Goal: Transaction & Acquisition: Purchase product/service

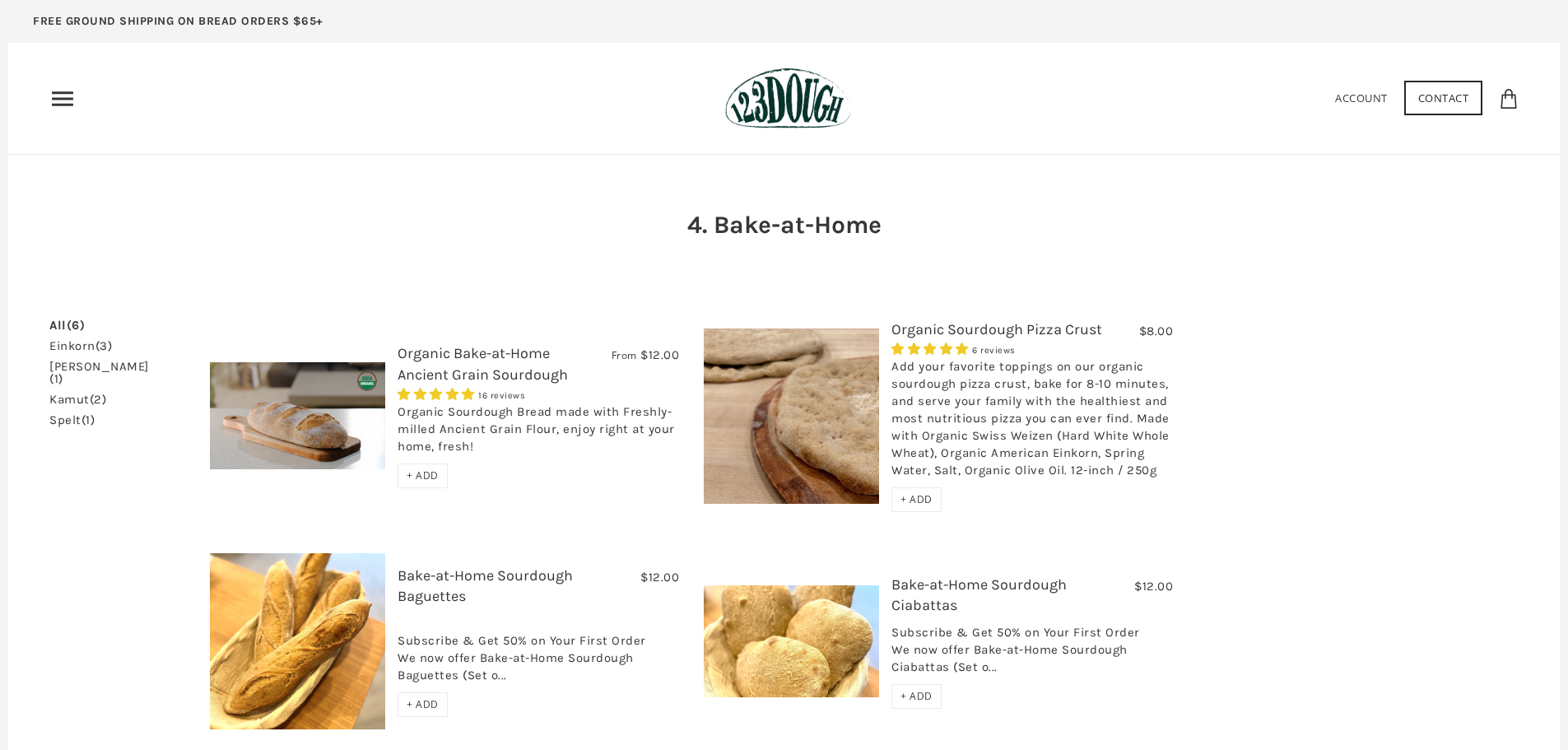
click at [425, 476] on span "+ ADD" at bounding box center [422, 475] width 32 height 14
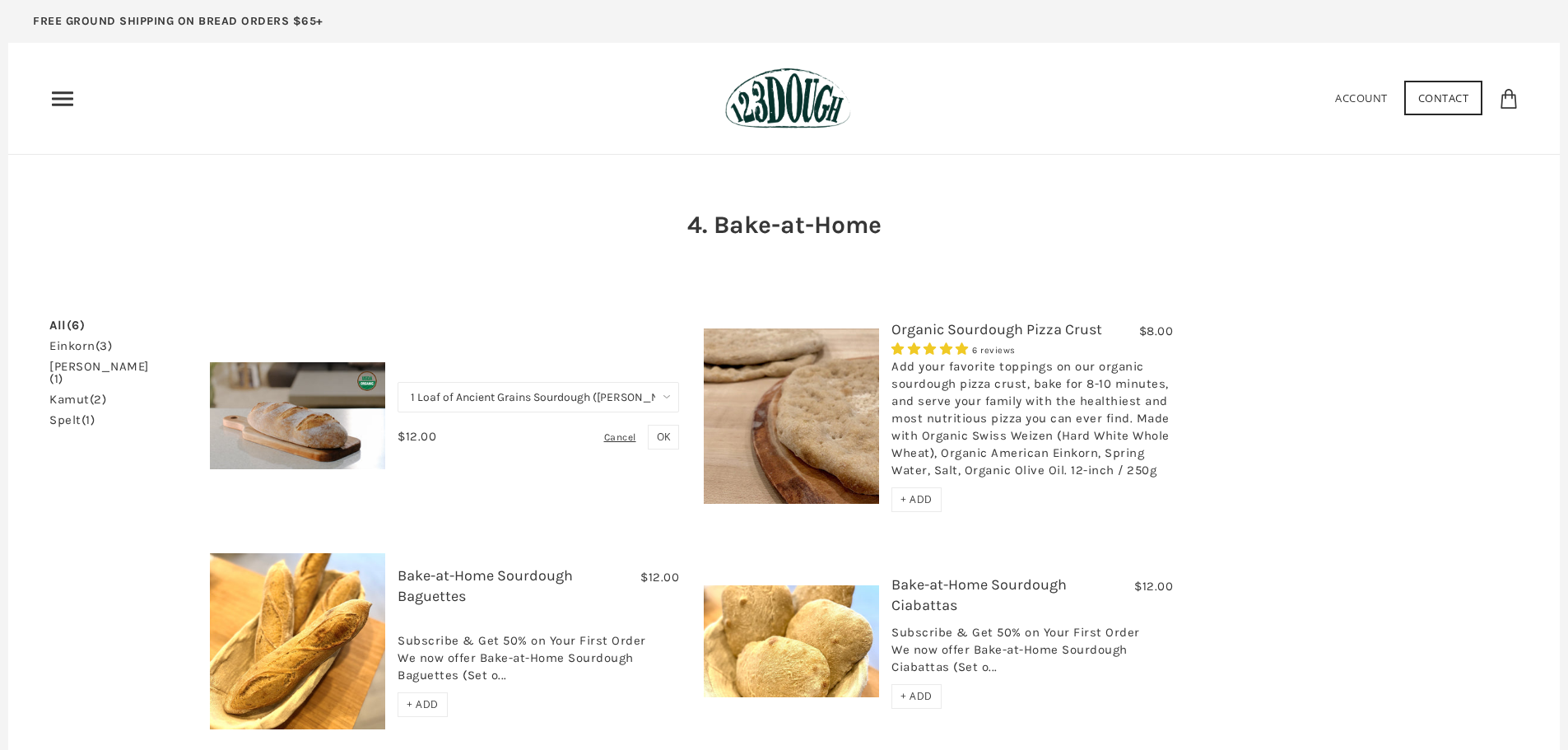
click at [59, 94] on icon "Primary" at bounding box center [62, 98] width 27 height 27
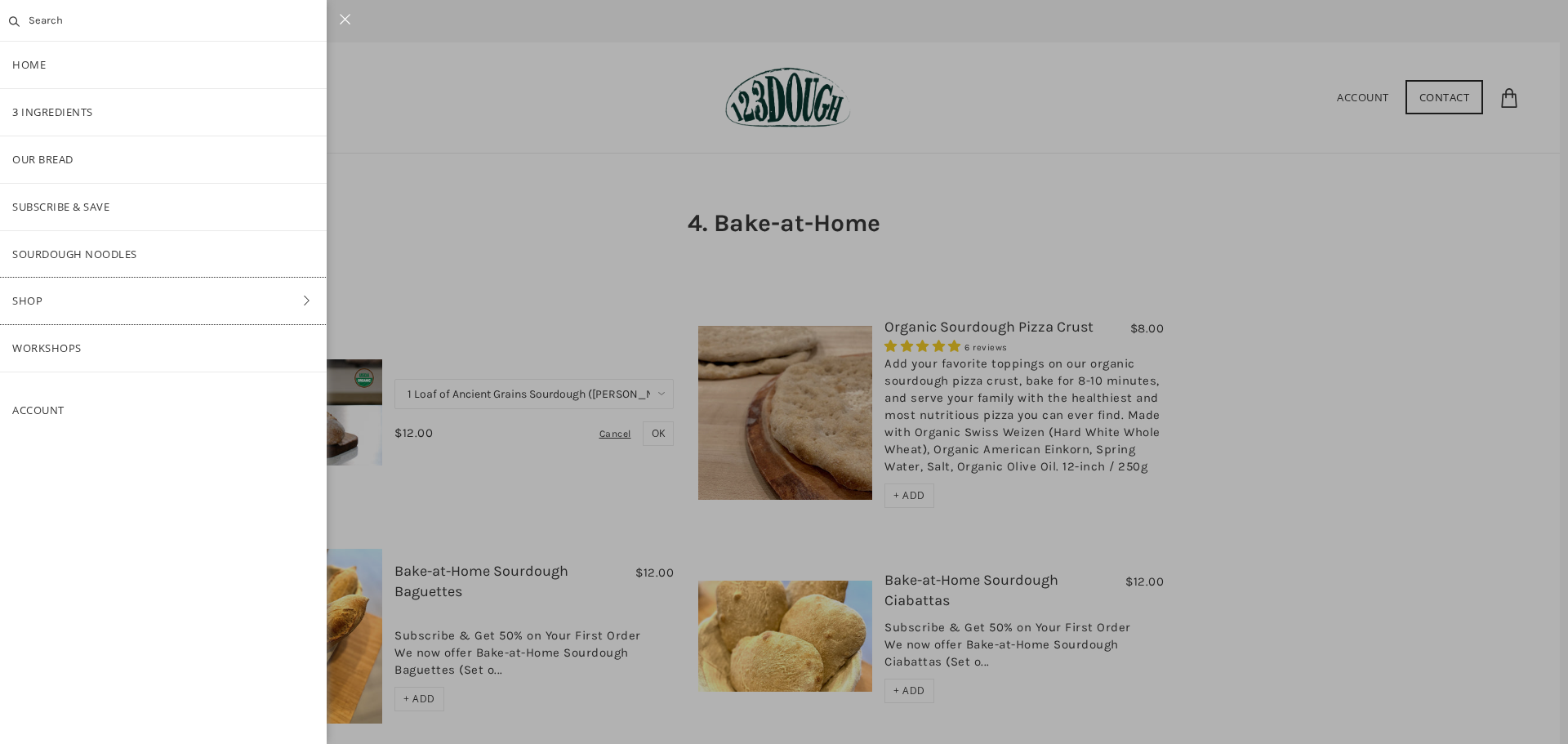
click at [58, 297] on link "Shop" at bounding box center [163, 301] width 326 height 47
click at [35, 156] on link "ALL" at bounding box center [163, 160] width 326 height 47
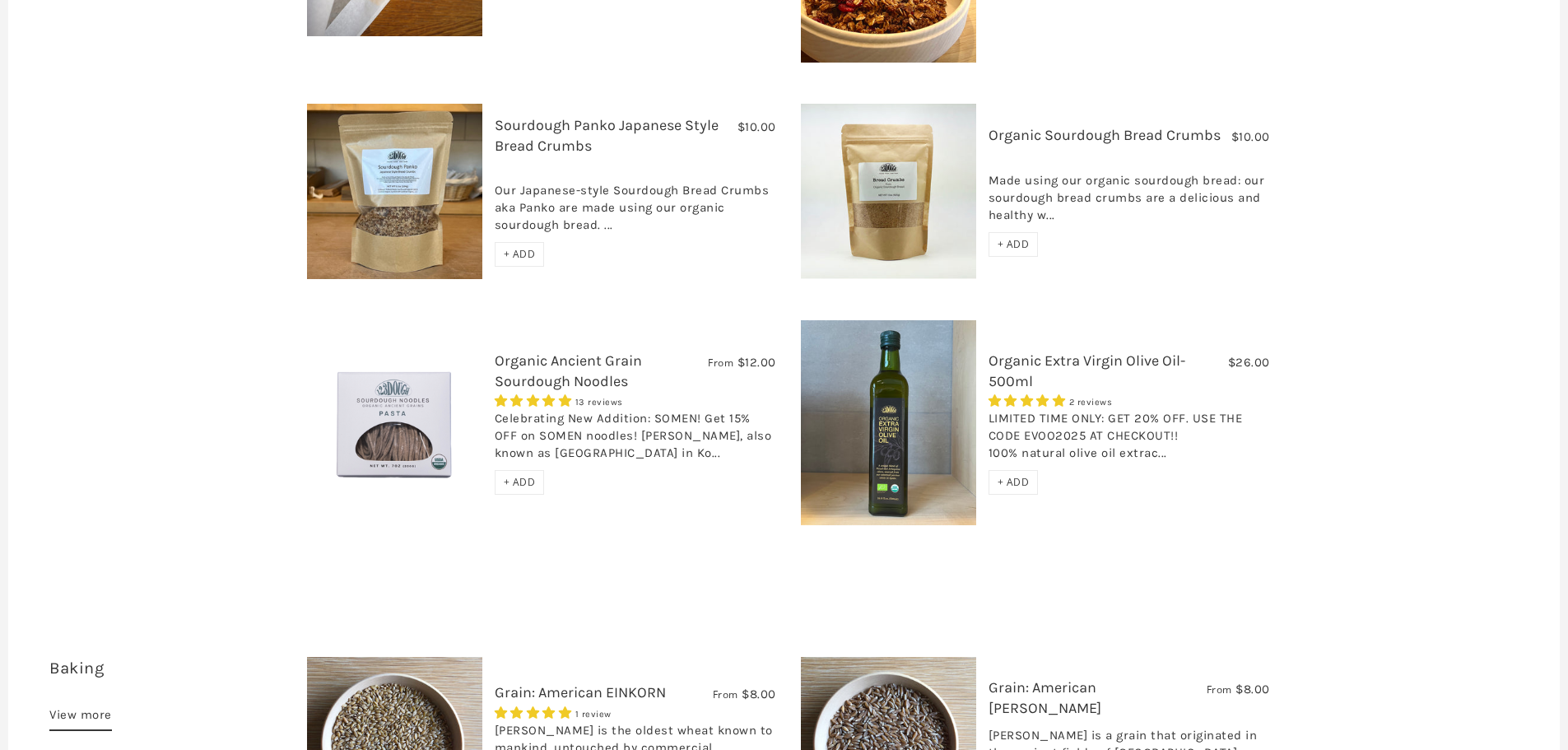
scroll to position [1646, 0]
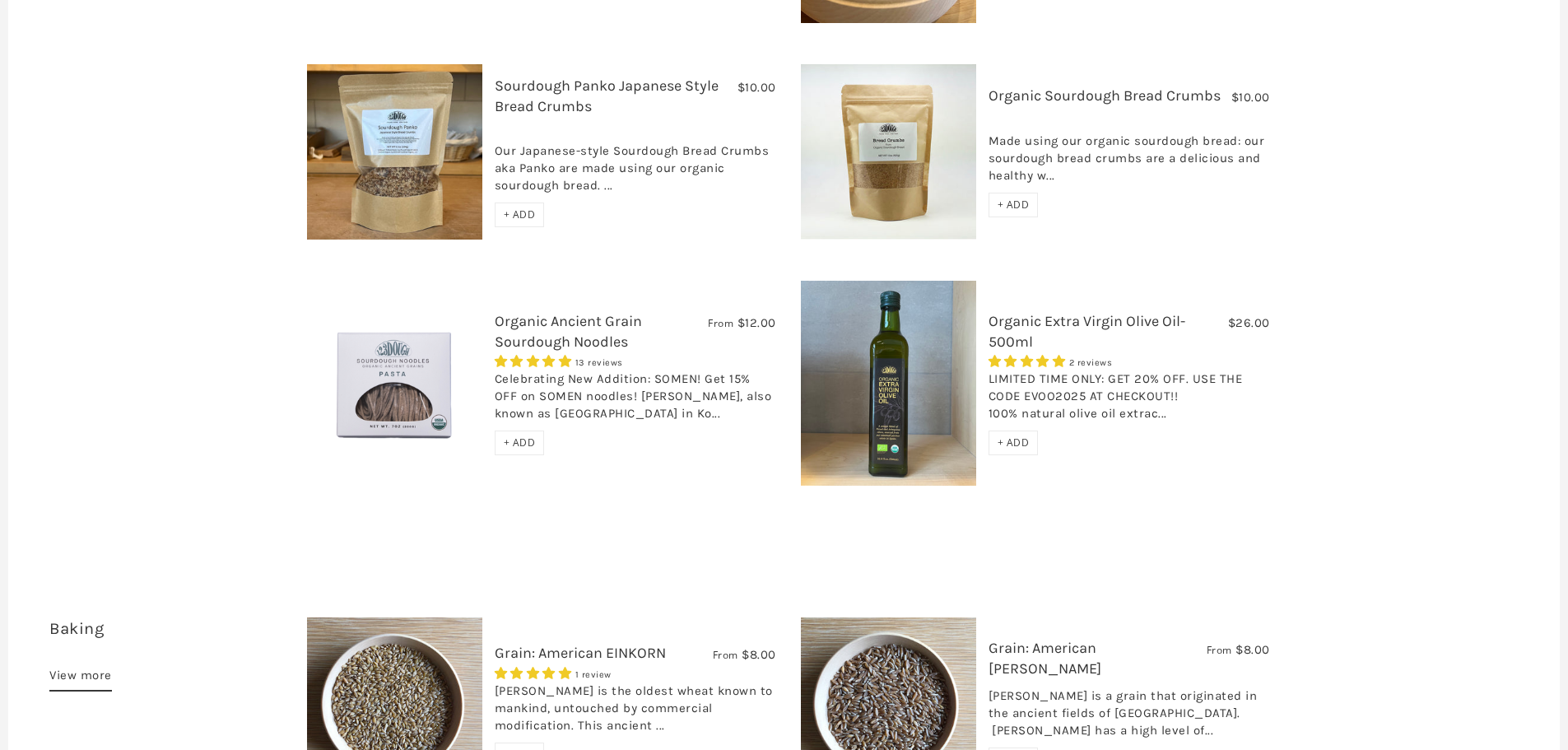
click at [530, 435] on span "+ ADD" at bounding box center [520, 442] width 32 height 14
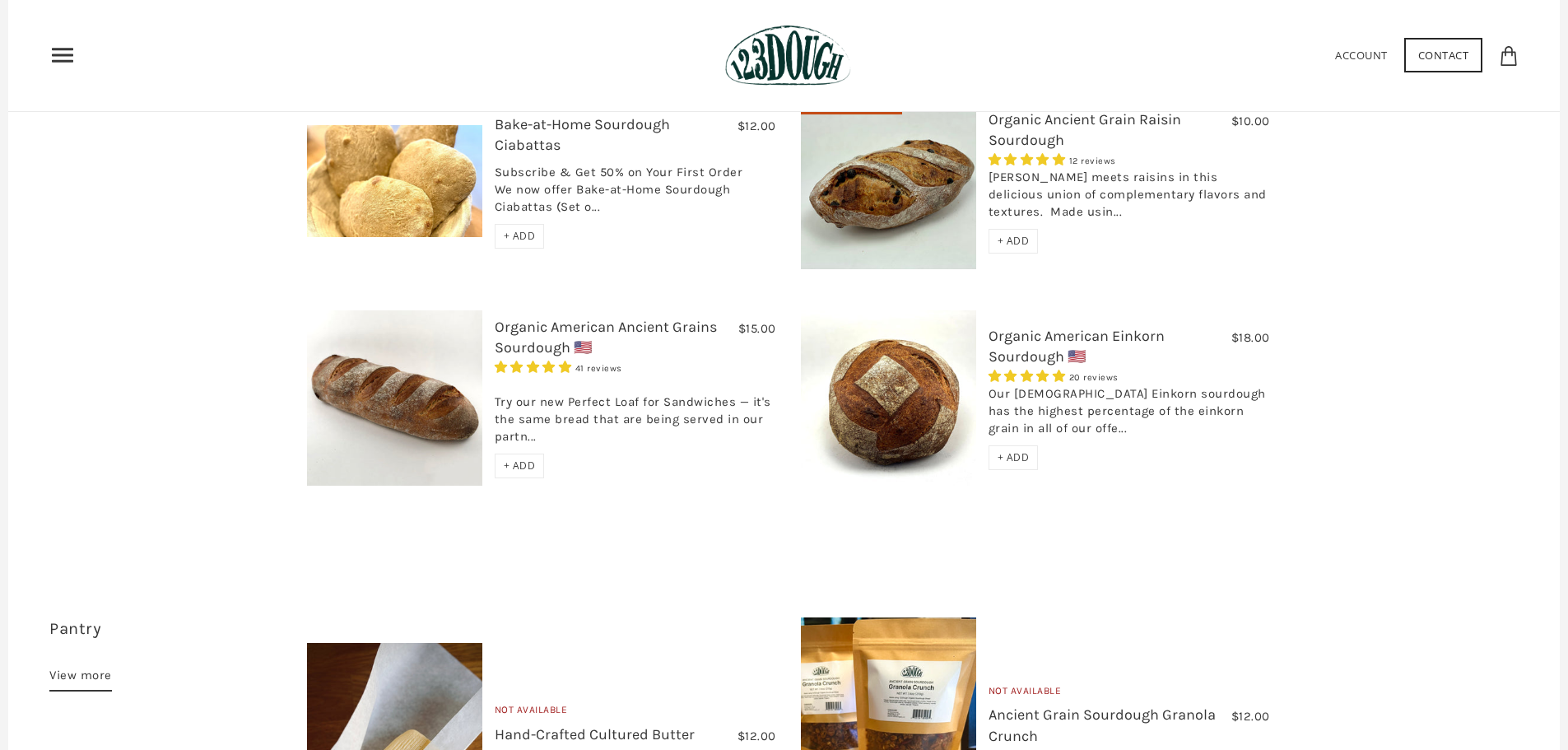
scroll to position [741, 0]
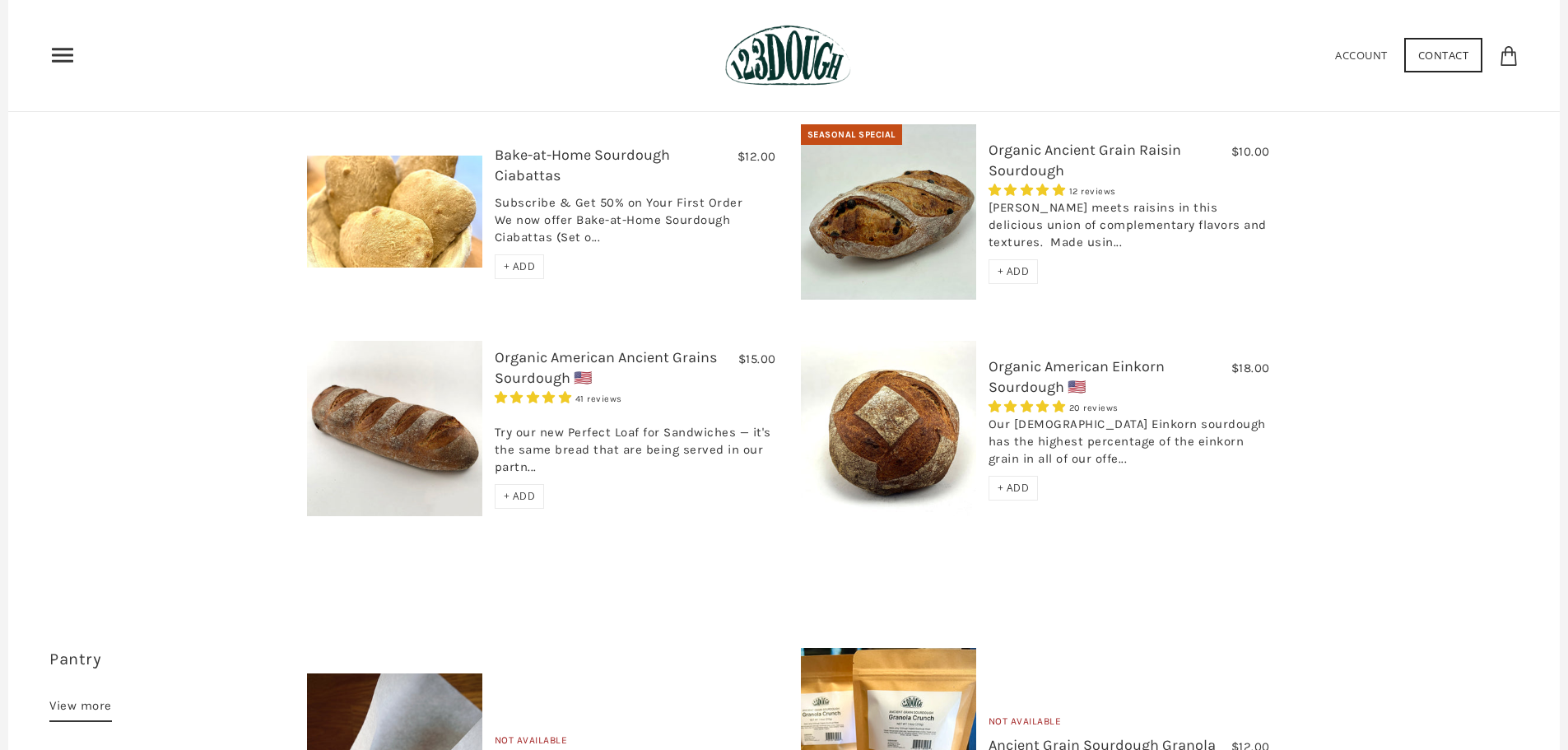
click at [524, 489] on span "+ ADD" at bounding box center [520, 496] width 32 height 14
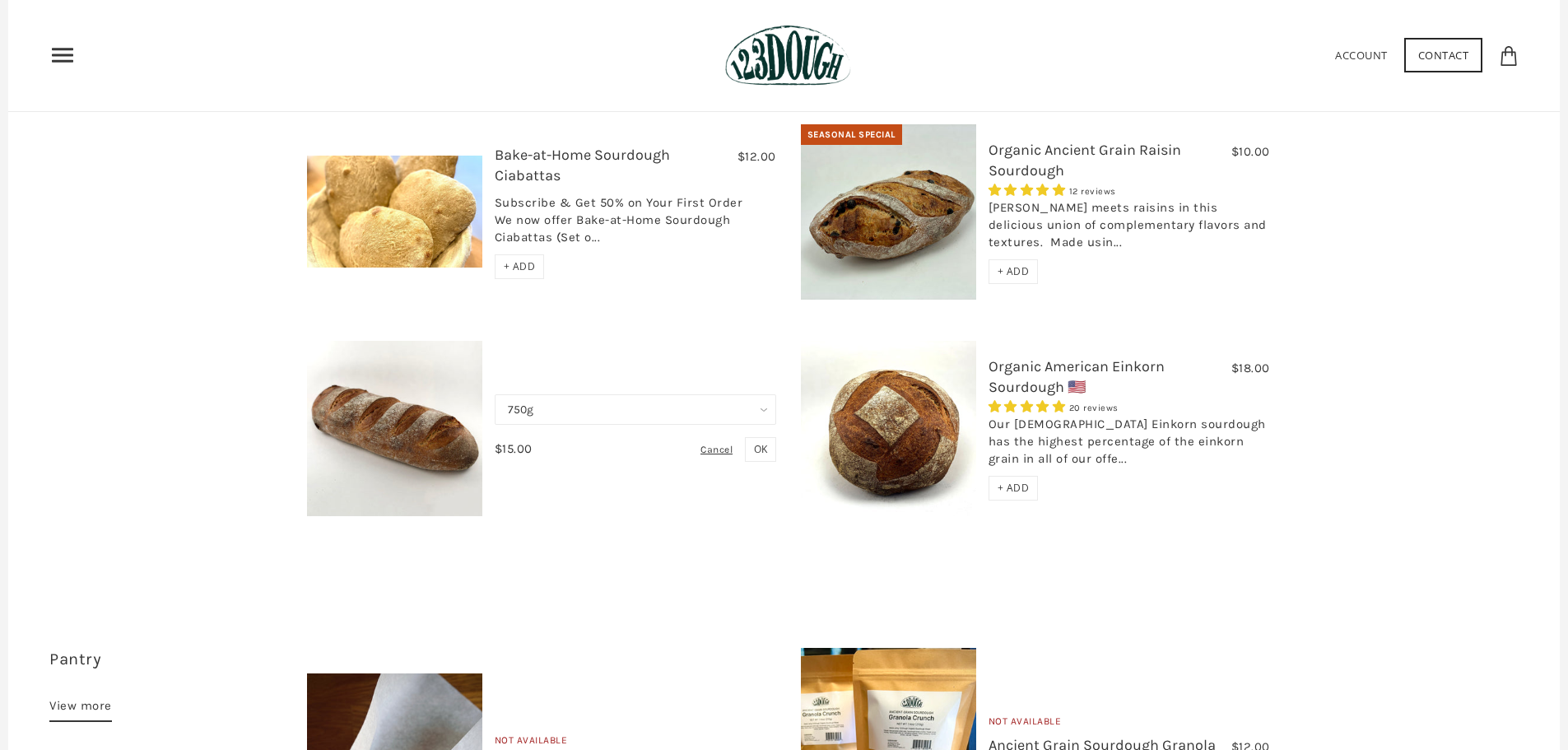
click at [765, 395] on select "750g Perfect Loaf for Sandwiches (Whole, 1500g) Perfect Loaf for Sandwiches (Ha…" at bounding box center [636, 409] width 282 height 31
click at [495, 395] on select "750g Perfect Loaf for Sandwiches (Whole, 1500g) Perfect Loaf for Sandwiches (Ha…" at bounding box center [636, 409] width 282 height 31
click at [761, 395] on select "750g Perfect Loaf for Sandwiches (Whole, 1500g) Perfect Loaf for Sandwiches (Ha…" at bounding box center [636, 409] width 282 height 31
select select "Perfect Loaf for Sandwiches (Half, 750g)"
click at [495, 395] on select "750g Perfect Loaf for Sandwiches (Whole, 1500g) Perfect Loaf for Sandwiches (Ha…" at bounding box center [636, 409] width 282 height 31
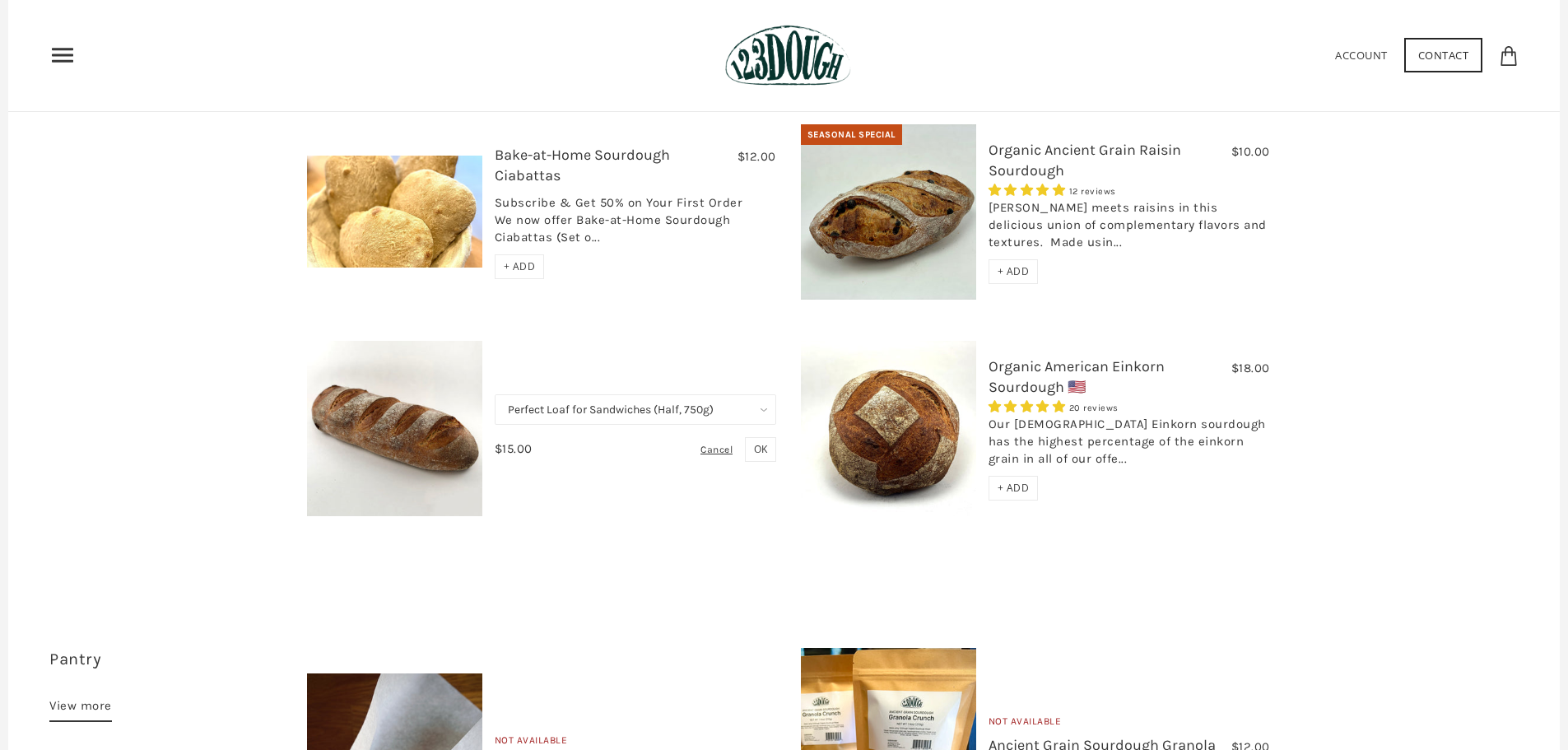
click at [733, 472] on div "$15.00 Organic American Ancient Grains Sourdough 🇺🇸 41 reviews Try our new Perf…" at bounding box center [541, 428] width 494 height 175
click at [1003, 480] on span "+ ADD" at bounding box center [1014, 487] width 32 height 14
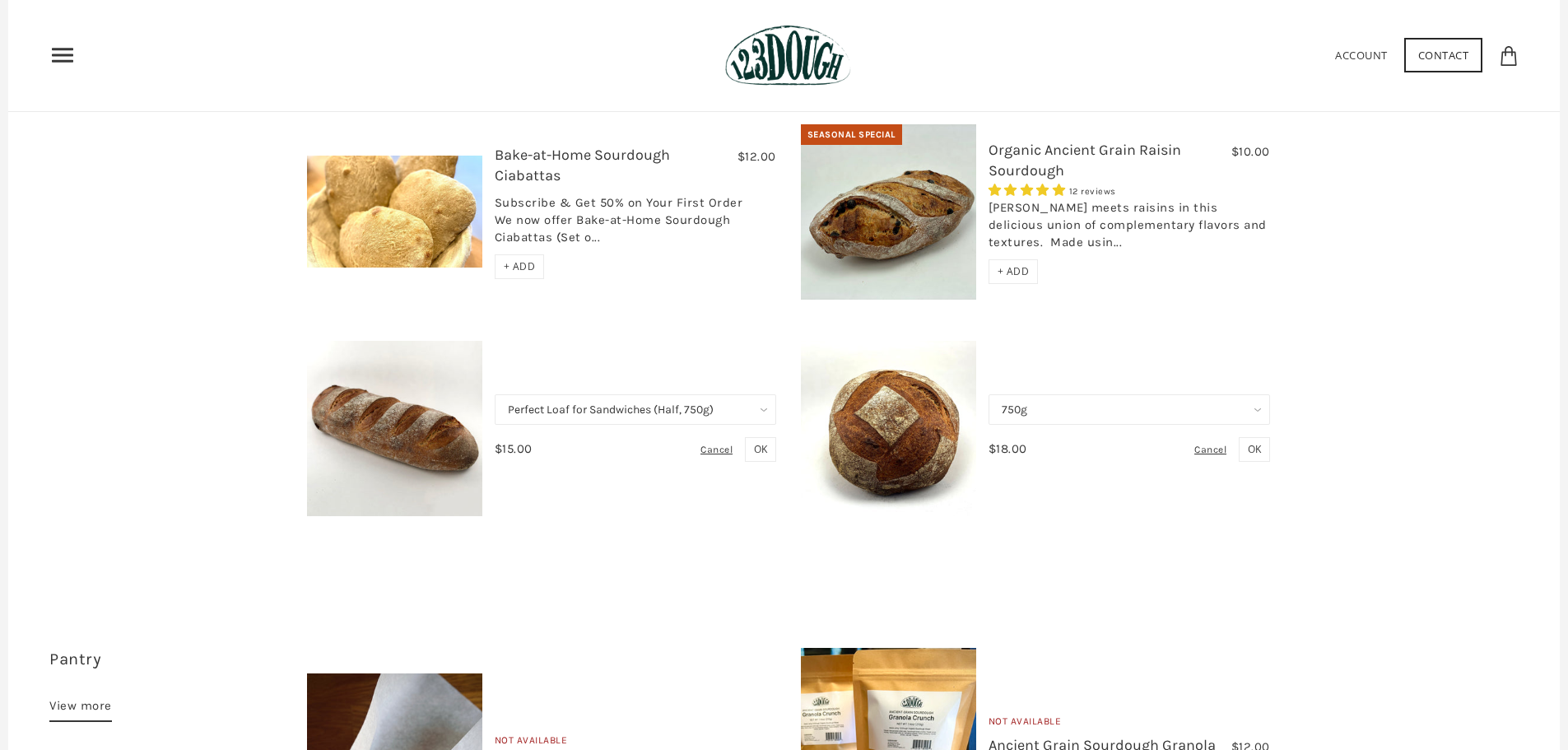
click at [1251, 395] on select "750g" at bounding box center [1129, 409] width 282 height 31
click at [1311, 367] on div "Not Available $12.00 Hand-Crafted Cultured Butter No reviews We will resume sel…" at bounding box center [906, 184] width 1223 height 661
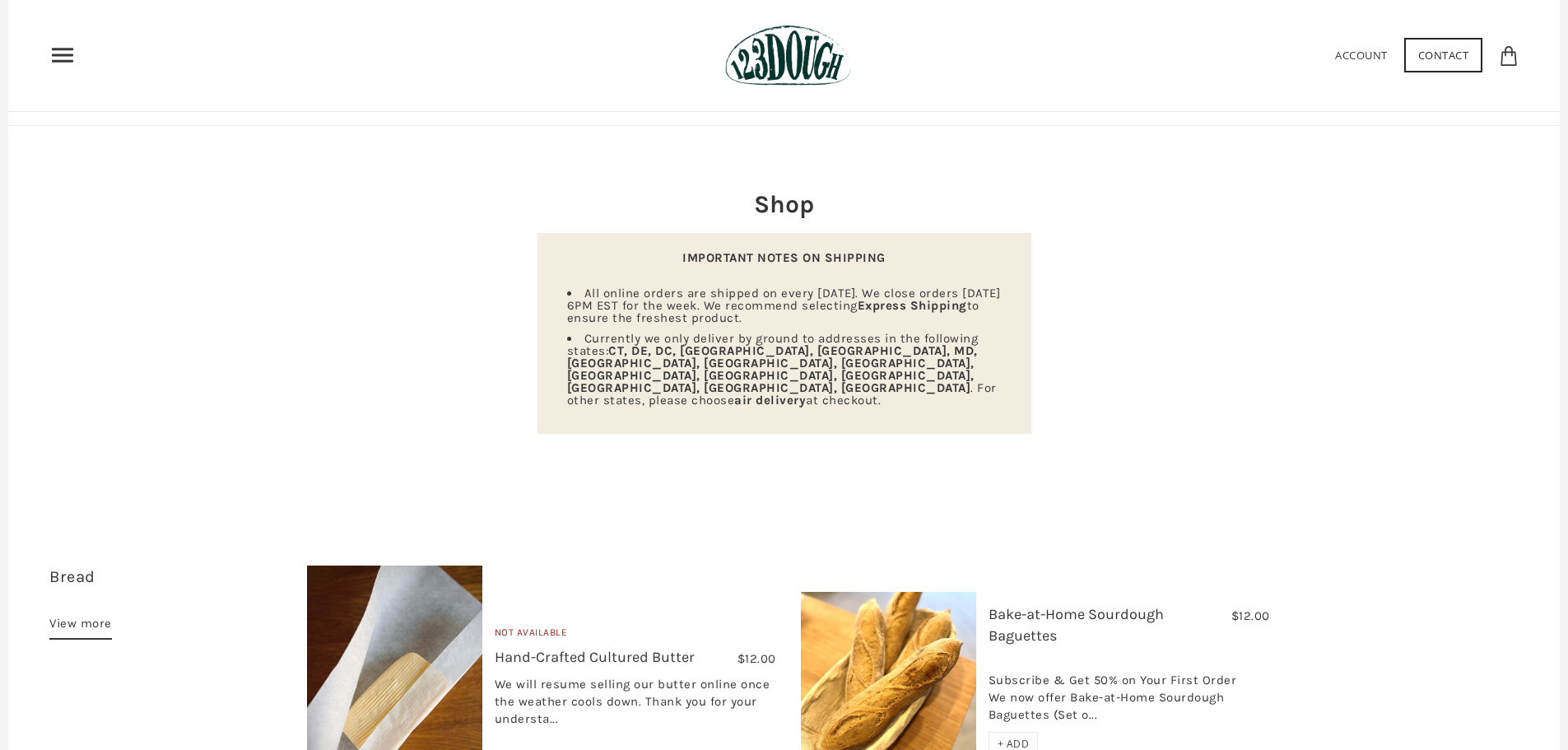
scroll to position [0, 0]
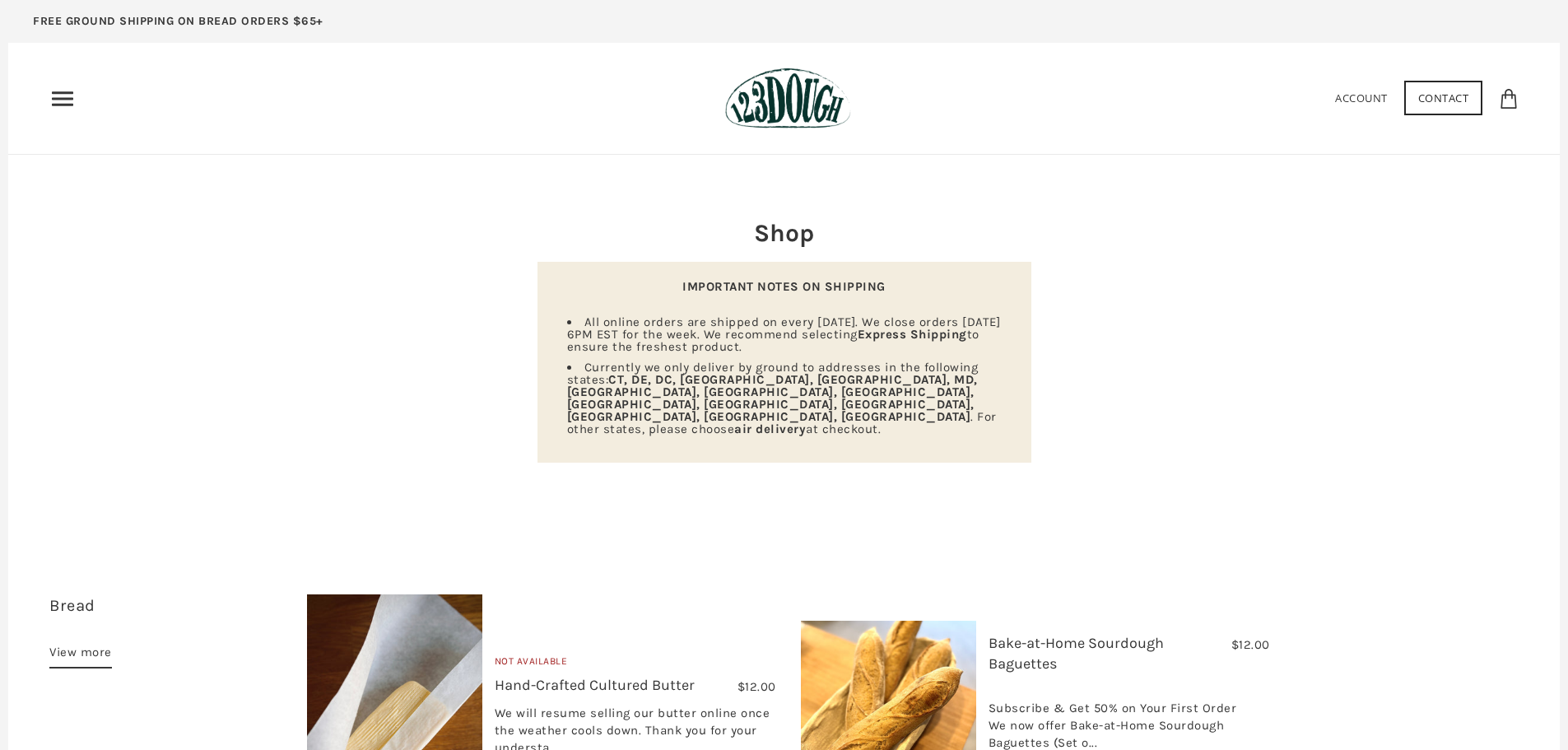
click at [1509, 94] on icon at bounding box center [1509, 98] width 20 height 20
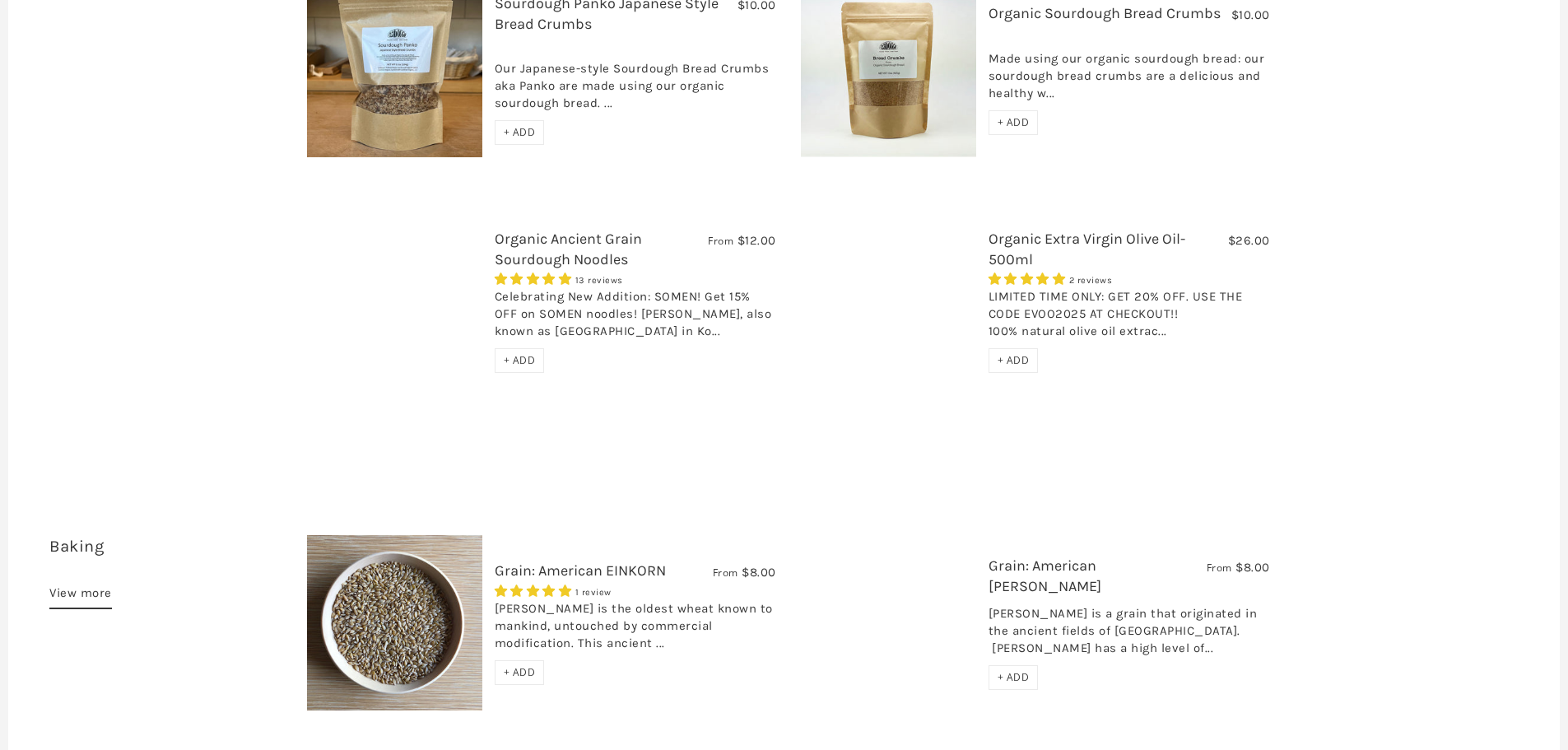
scroll to position [1811, 0]
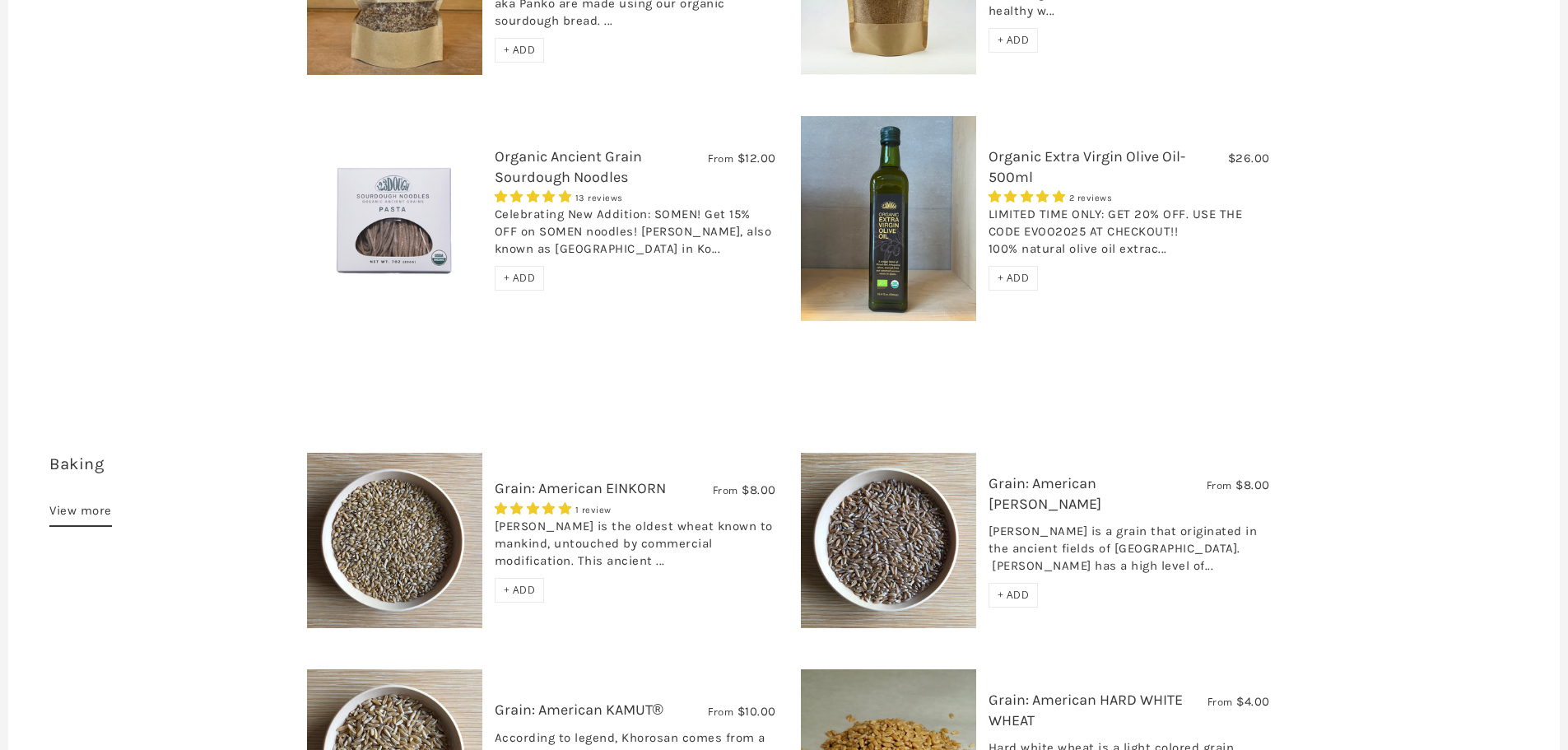
click at [509, 271] on span "+ ADD" at bounding box center [520, 278] width 32 height 14
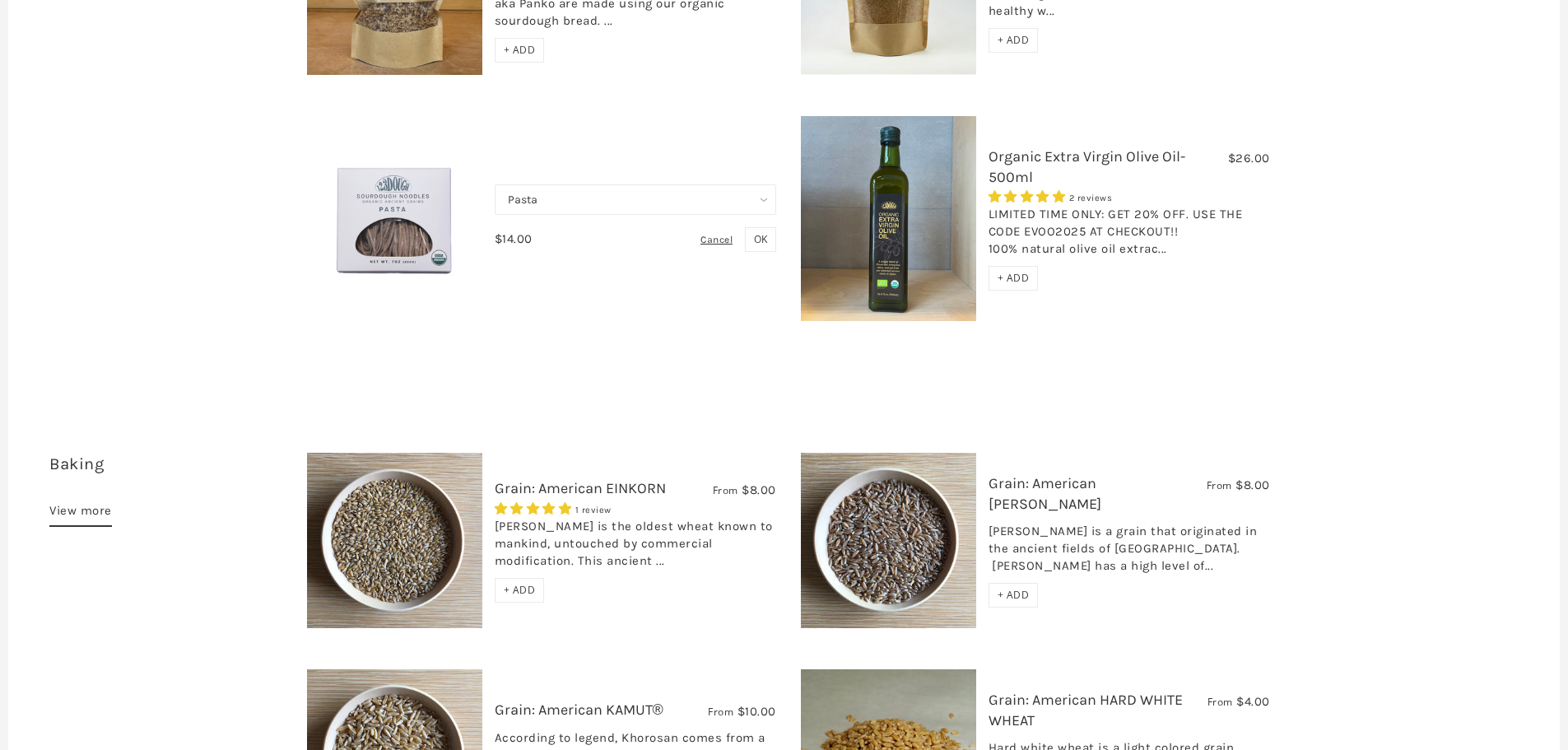
click at [761, 232] on span "OK" at bounding box center [760, 239] width 13 height 14
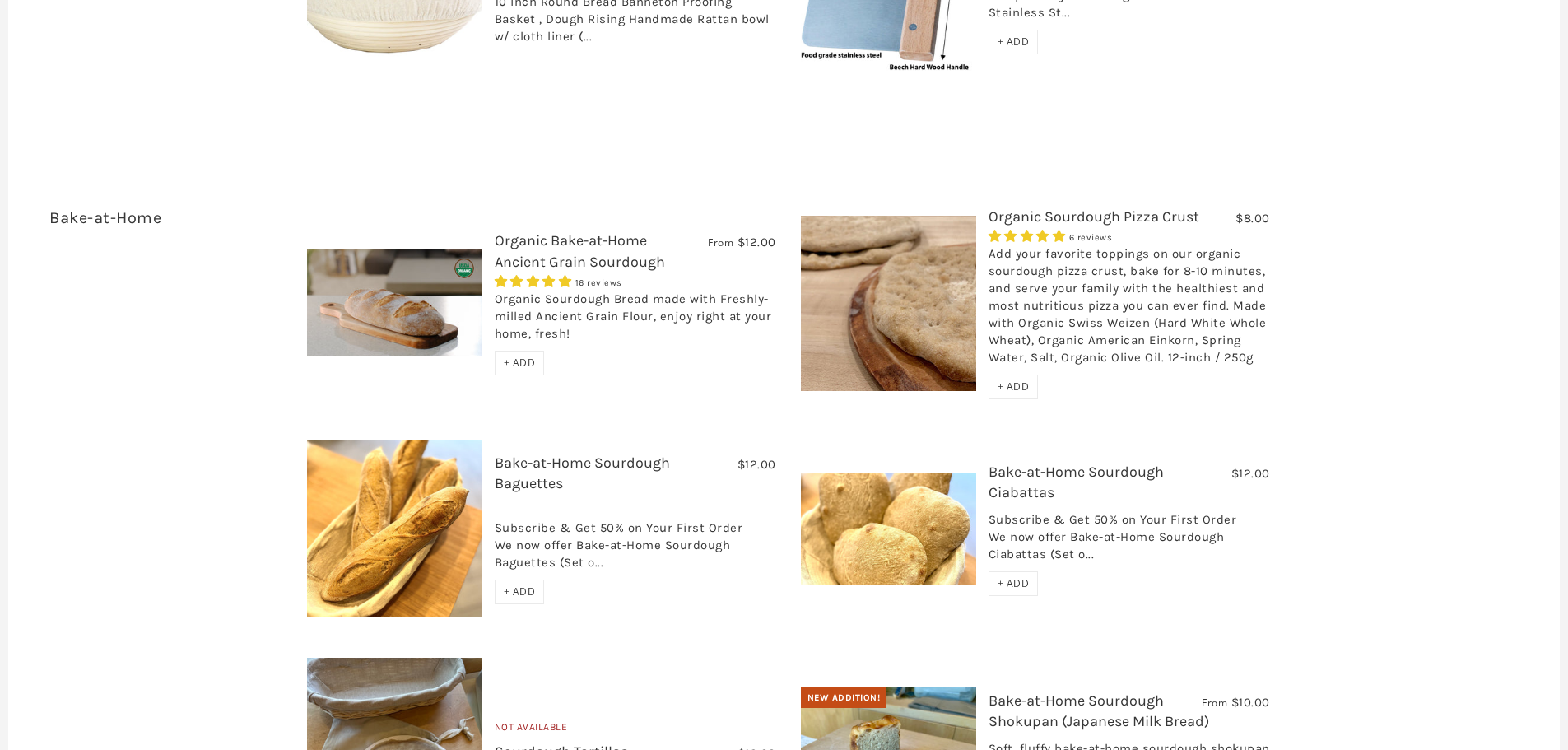
scroll to position [2798, 0]
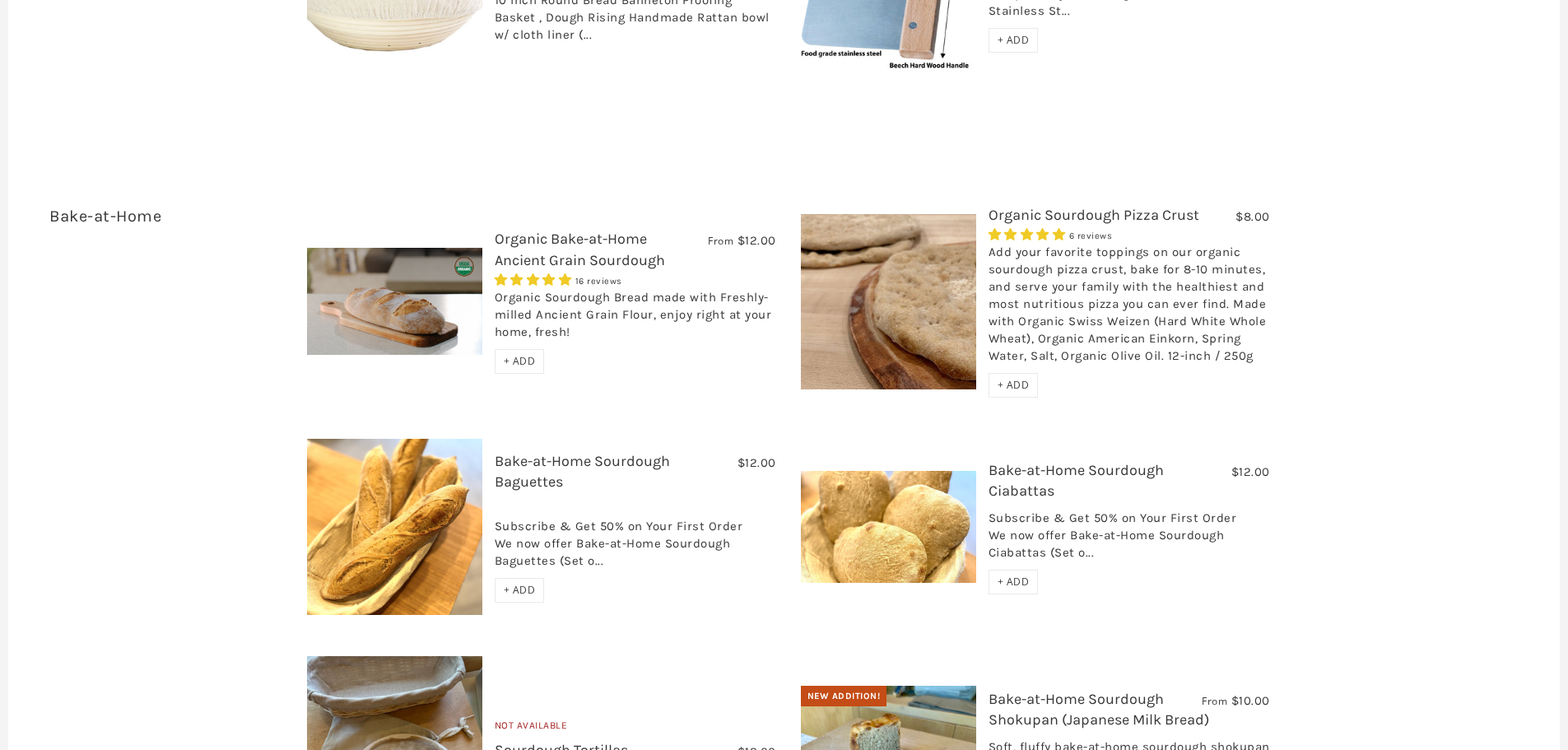
click at [524, 354] on span "+ ADD" at bounding box center [520, 361] width 32 height 14
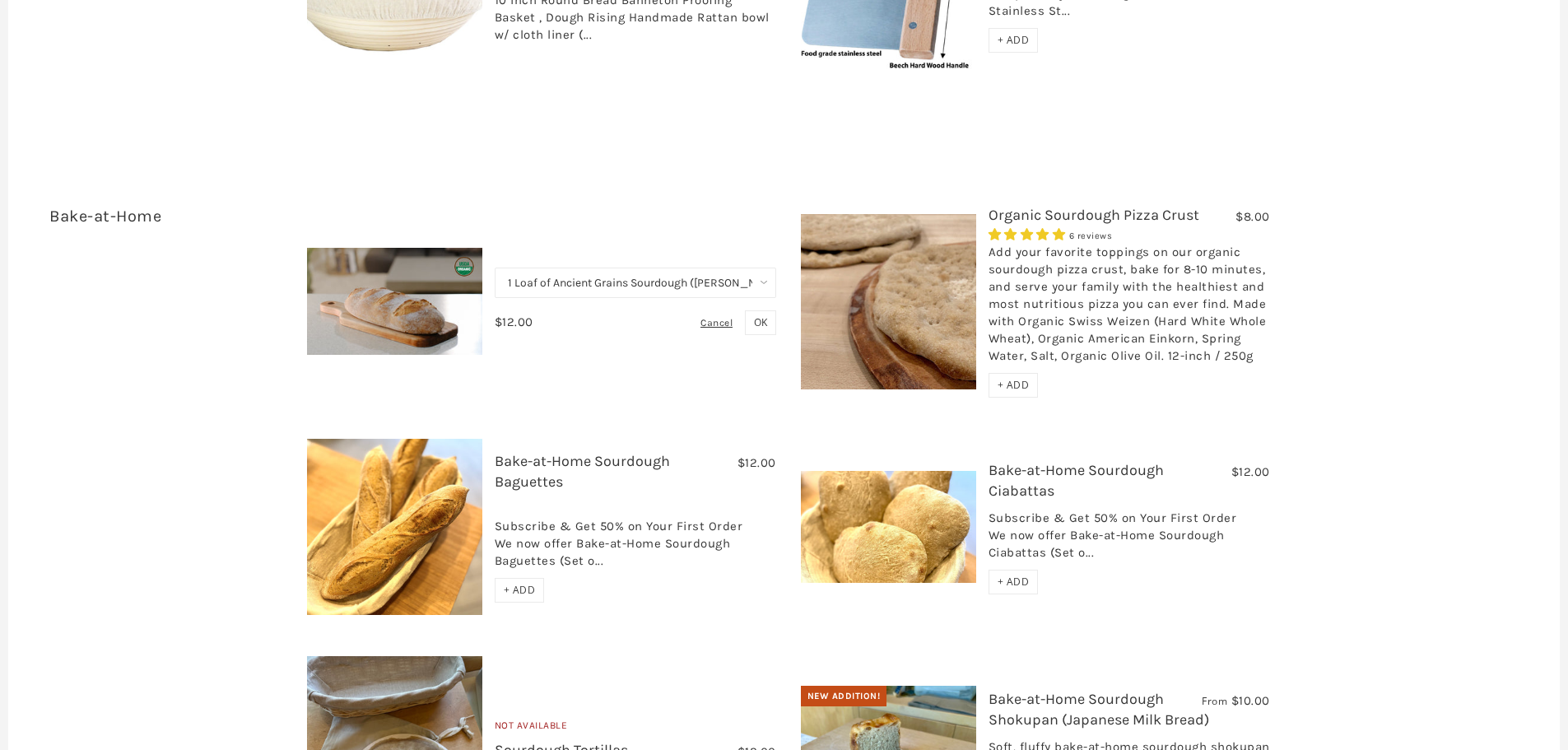
click at [756, 268] on select "1 Loaf of Ancient Grains Sourdough (Baker's Choice) Get 6 Loaves Every Month (F…" at bounding box center [636, 282] width 282 height 31
click at [738, 352] on div "From $12.00 Organic Bake-at-Home Ancient Grain Sourdough 16 reviews Organic Sou…" at bounding box center [906, 547] width 1223 height 685
click at [766, 315] on span "OK" at bounding box center [760, 322] width 13 height 14
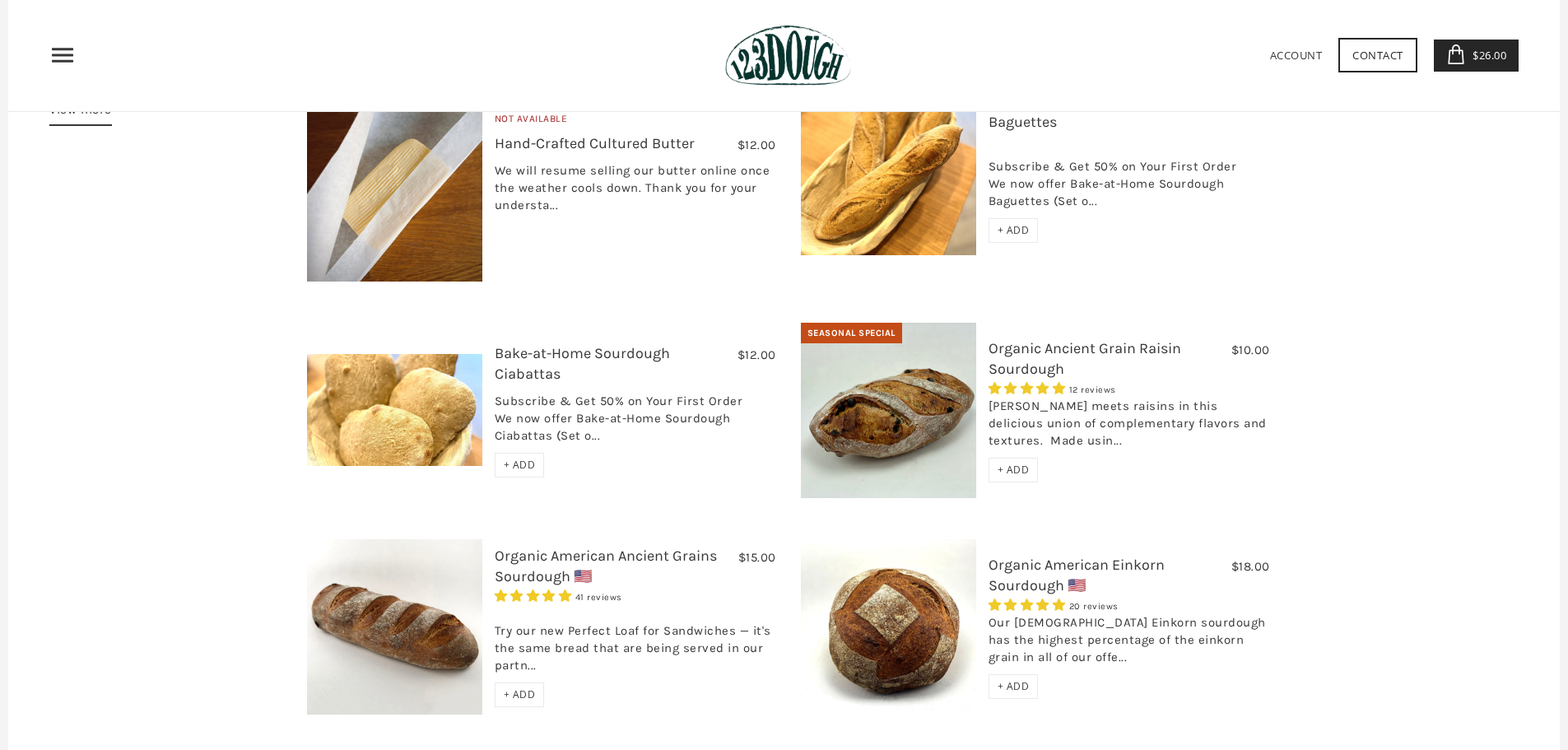
scroll to position [541, 0]
click at [522, 688] on span "+ ADD" at bounding box center [520, 695] width 32 height 14
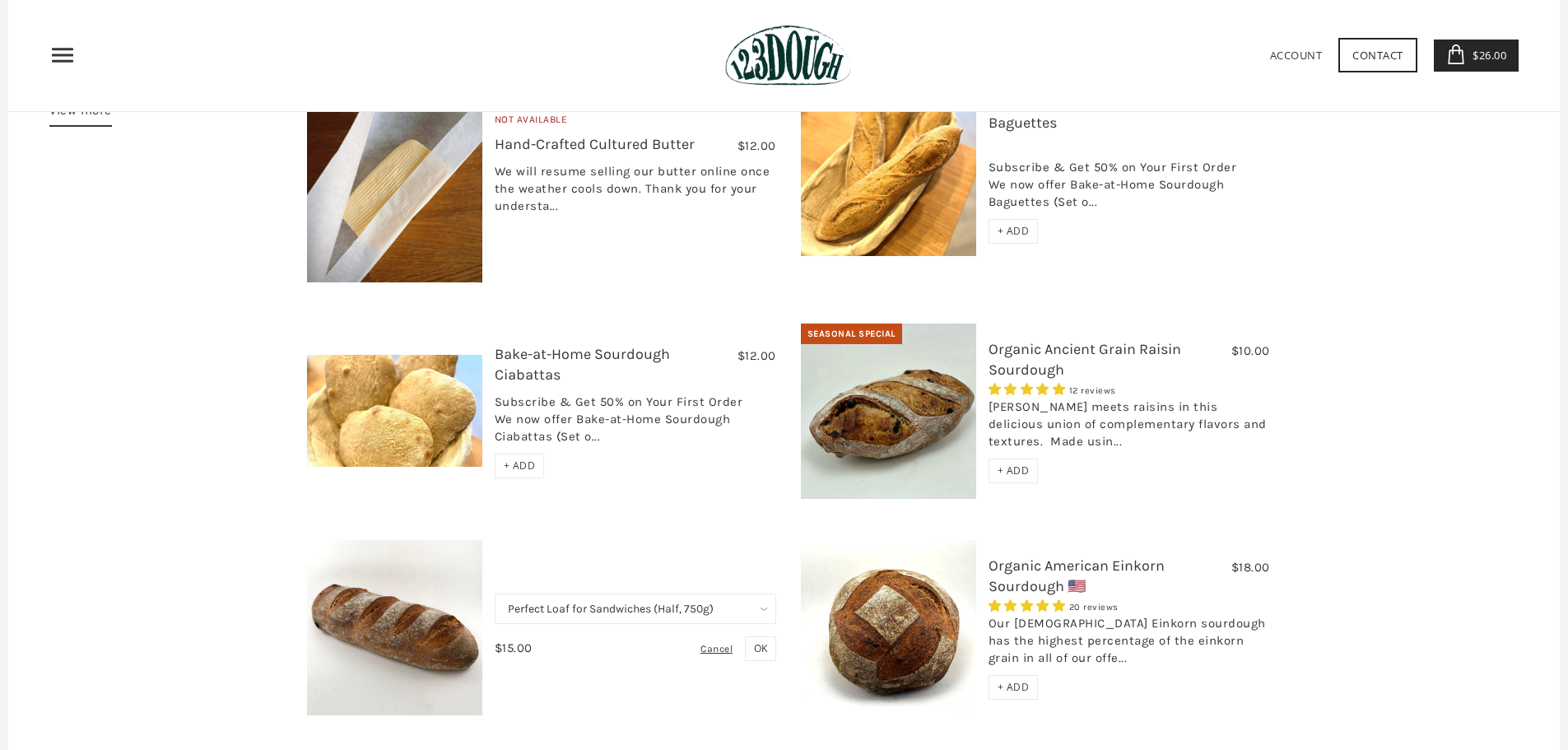
click at [762, 641] on span "OK" at bounding box center [760, 648] width 13 height 14
click at [1001, 680] on span "+ ADD" at bounding box center [1014, 687] width 32 height 14
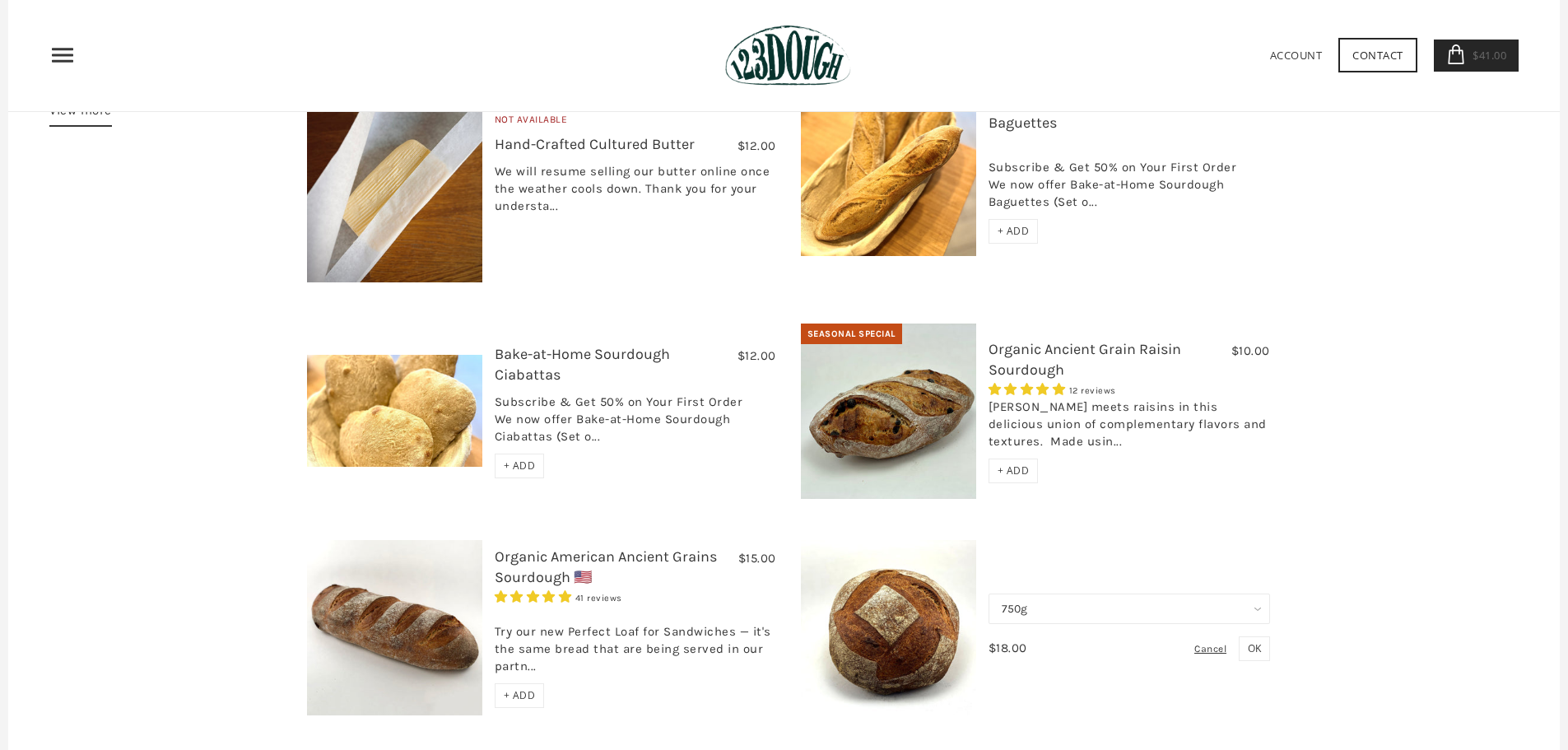
click at [1259, 641] on span "OK" at bounding box center [1254, 648] width 13 height 14
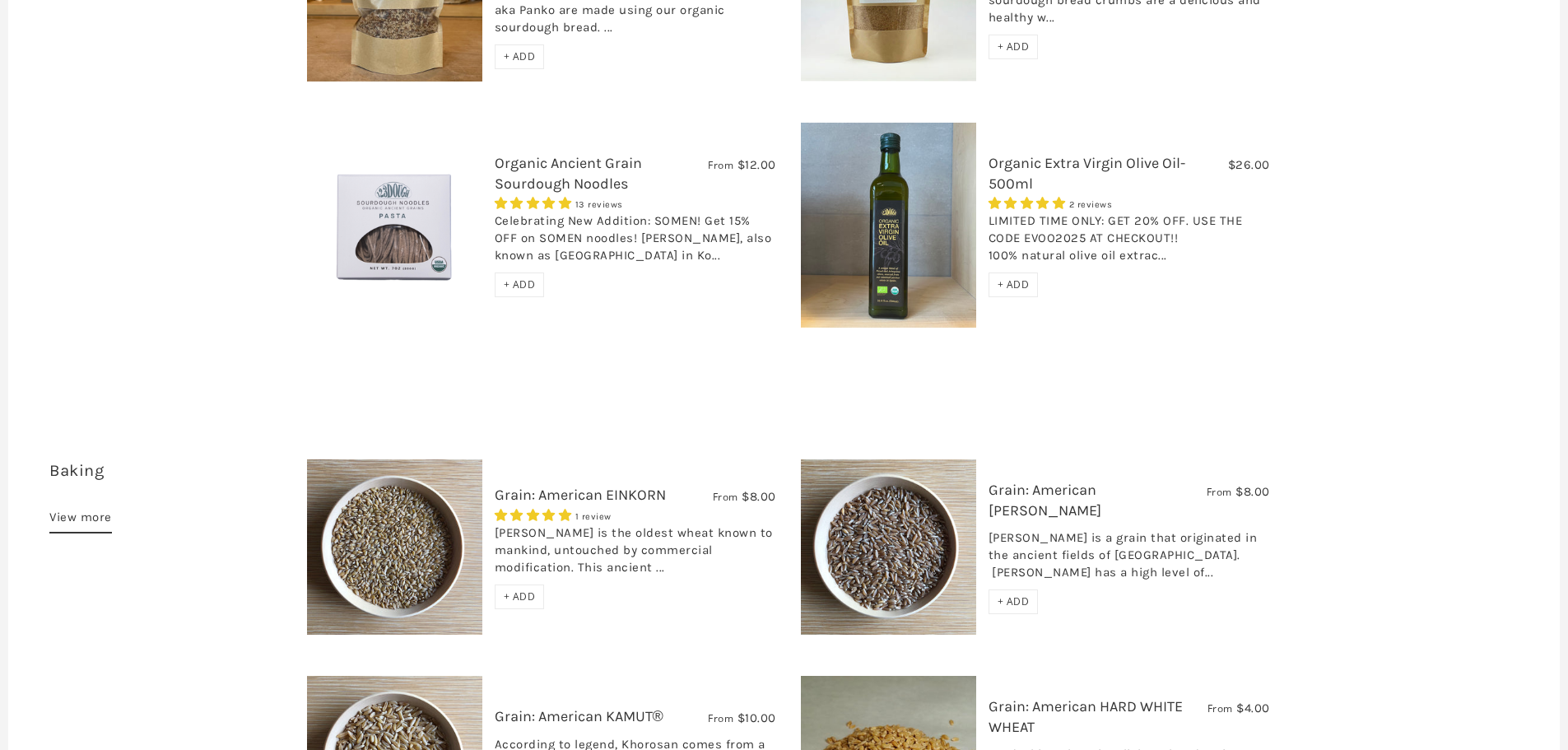
scroll to position [1777, 0]
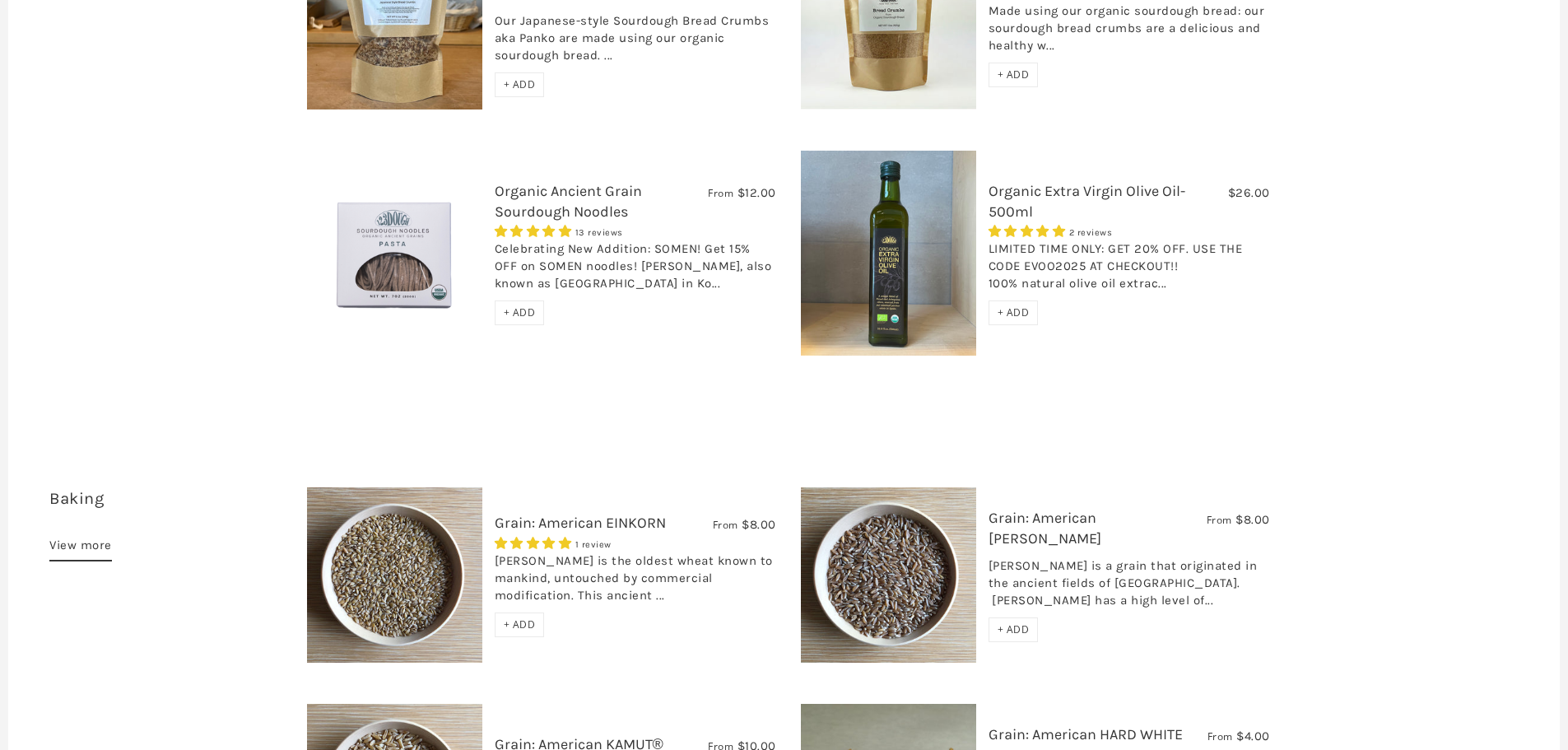
click at [608, 240] on div "Celebrating New Addition: SOMEN! Get 15% OFF on SOMEN noodles! Somen, also know…" at bounding box center [636, 270] width 282 height 60
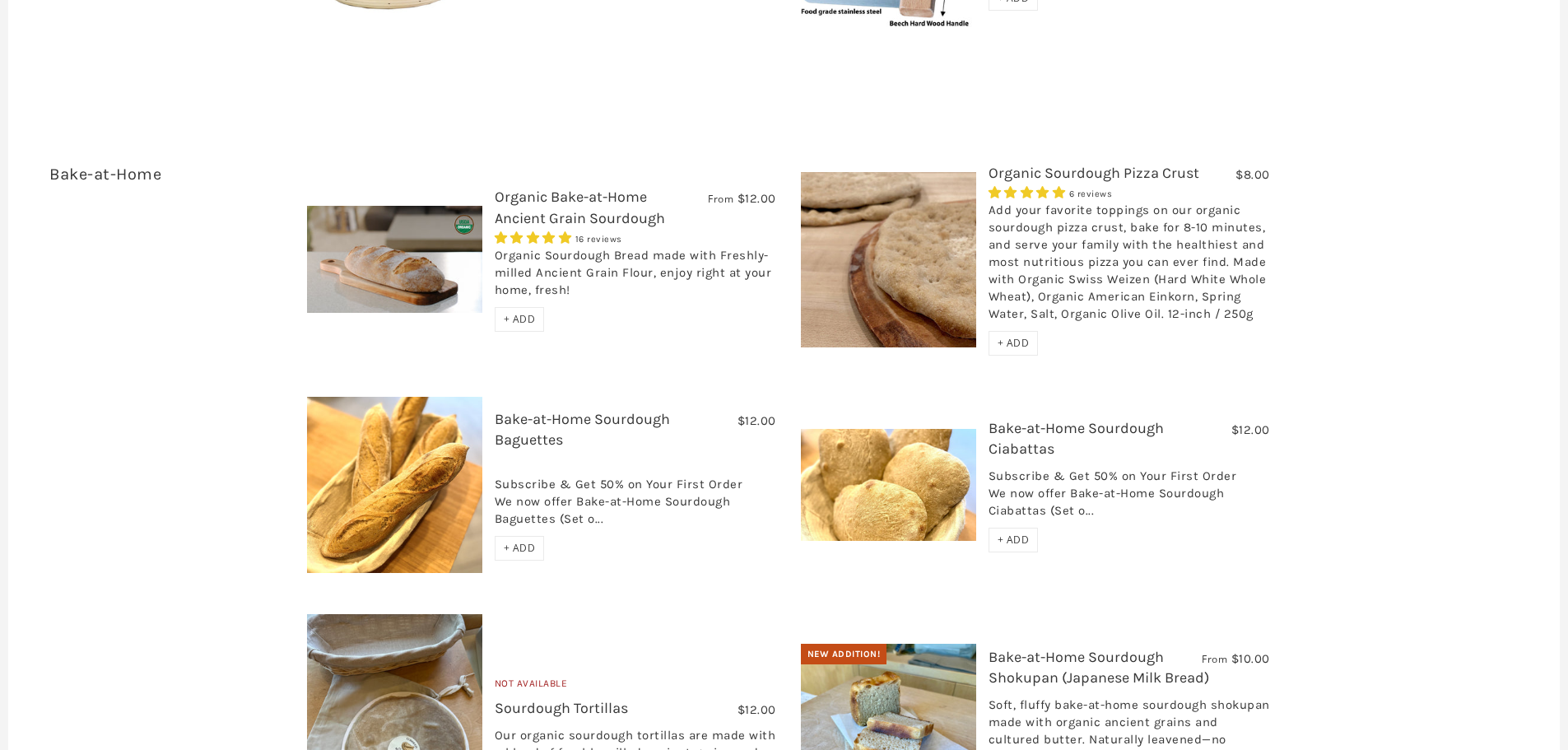
scroll to position [2846, 0]
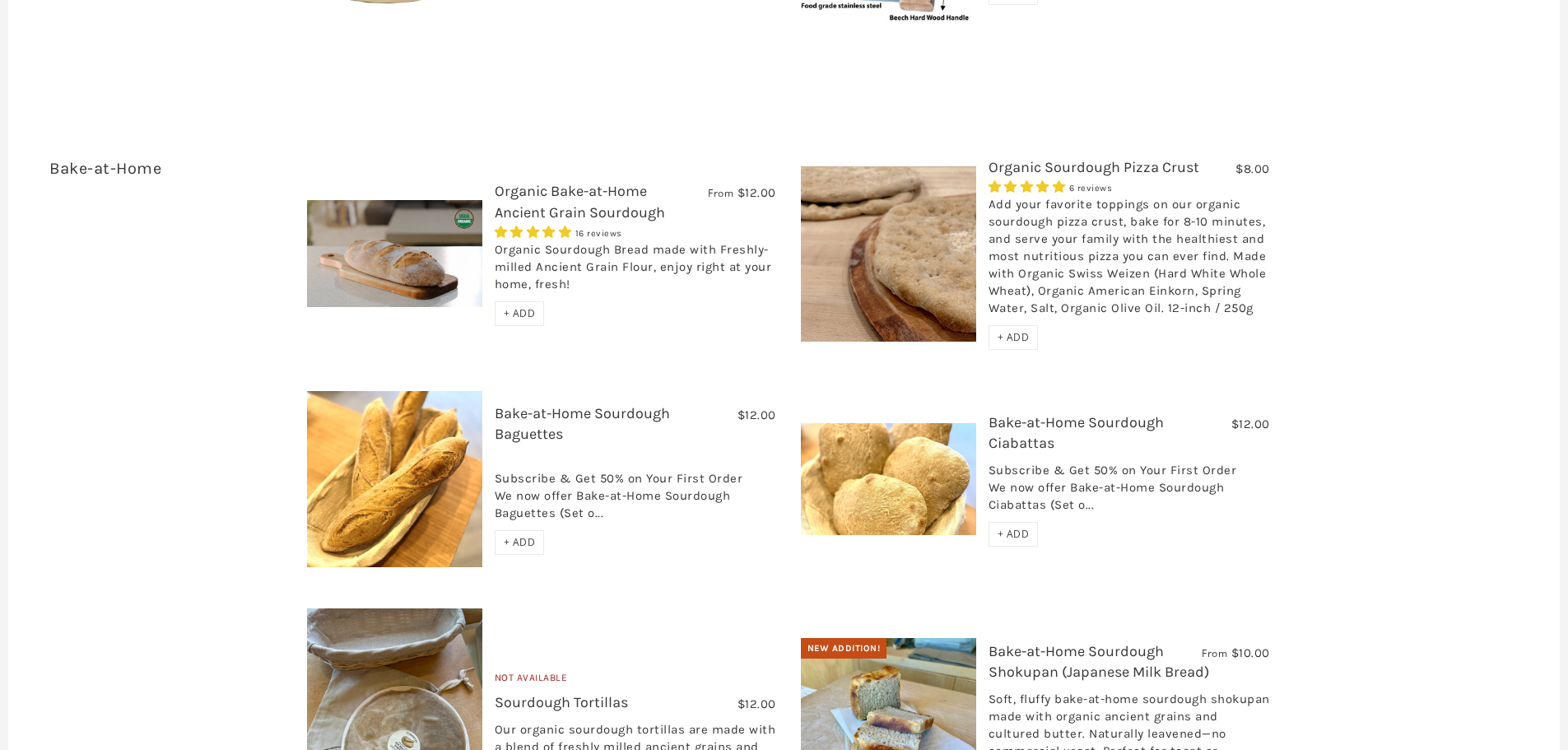
click at [514, 306] on span "+ ADD" at bounding box center [520, 313] width 32 height 14
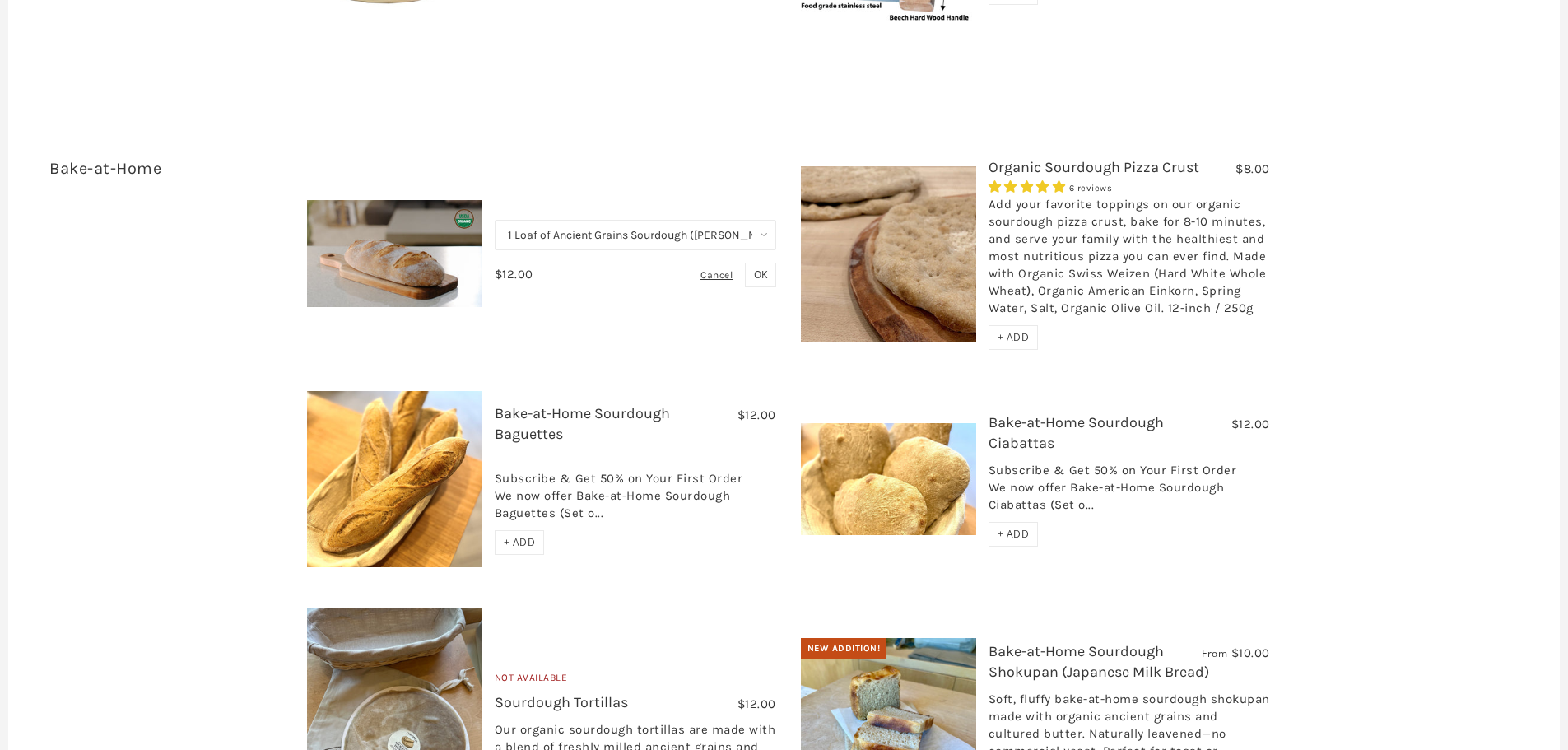
click at [764, 219] on select "1 Loaf of Ancient Grains Sourdough (Baker's Choice) Get 6 Loaves Every Month (F…" at bounding box center [636, 234] width 282 height 31
click at [495, 219] on select "1 Loaf of Ancient Grains Sourdough (Baker's Choice) Get 6 Loaves Every Month (F…" at bounding box center [636, 234] width 282 height 31
click at [758, 219] on select "1 Loaf of Ancient Grains Sourdough (Baker's Choice) Get 6 Loaves Every Month (F…" at bounding box center [636, 234] width 282 height 31
click at [495, 219] on select "1 Loaf of Ancient Grains Sourdough (Baker's Choice) Get 6 Loaves Every Month (F…" at bounding box center [636, 234] width 282 height 31
click at [758, 219] on select "1 Loaf of Ancient Grains Sourdough (Baker's Choice) Get 6 Loaves Every Month (F…" at bounding box center [636, 234] width 282 height 31
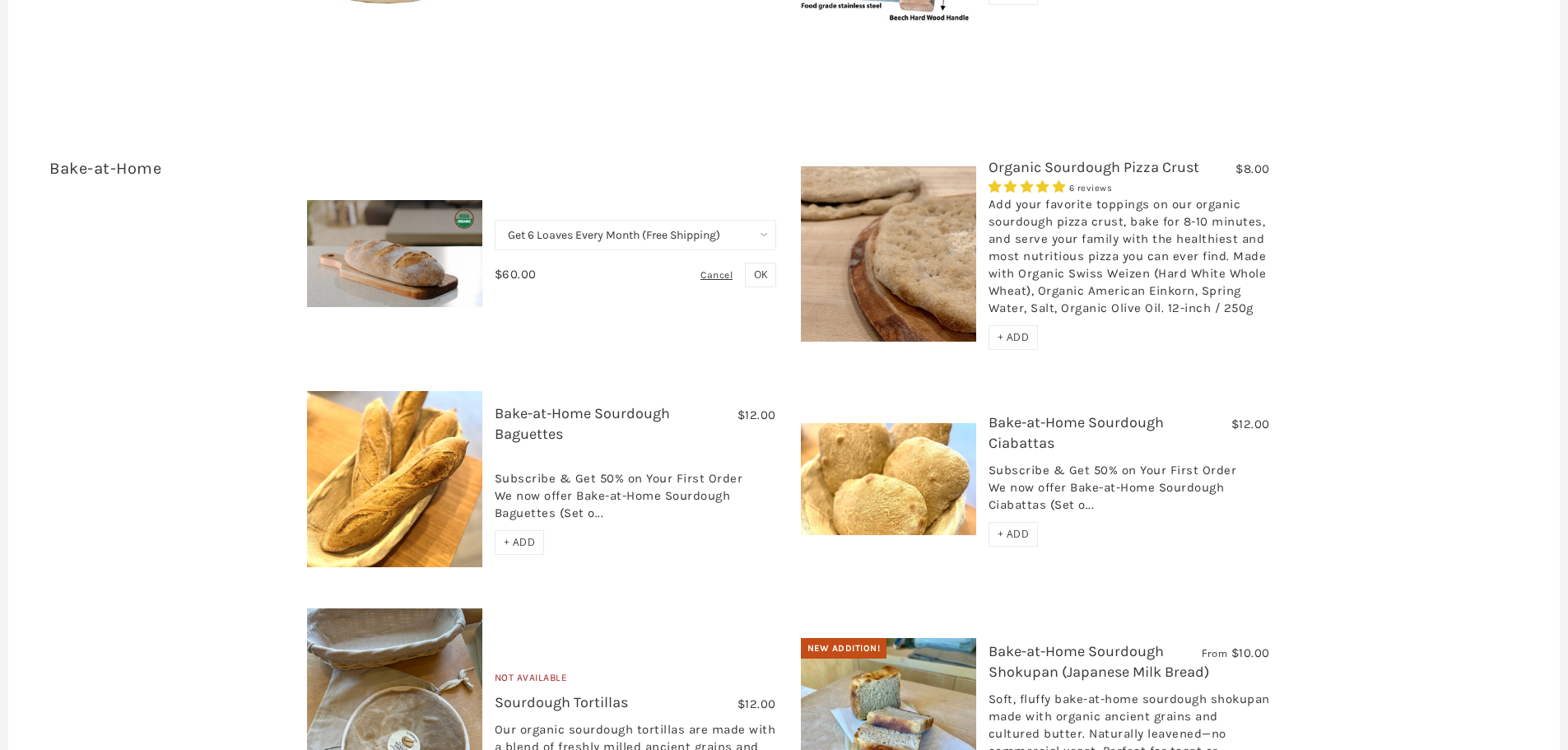
select select "1 Loaf of Ancient Grains Sourdough (Baker's Choice)"
click at [495, 219] on select "1 Loaf of Ancient Grains Sourdough (Baker's Choice) Get 6 Loaves Every Month (F…" at bounding box center [636, 234] width 282 height 31
click at [764, 268] on span "OK" at bounding box center [760, 275] width 13 height 14
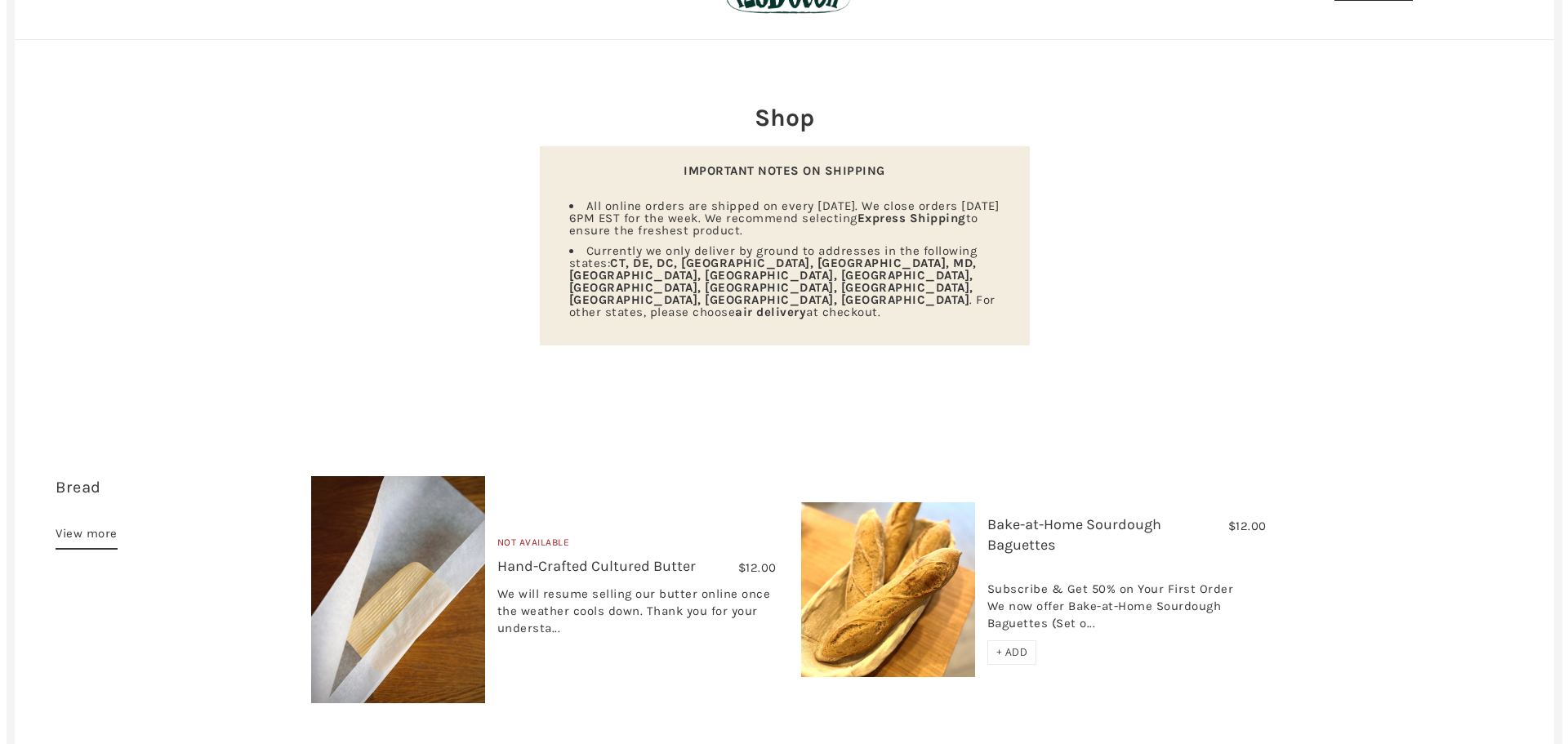
scroll to position [0, 0]
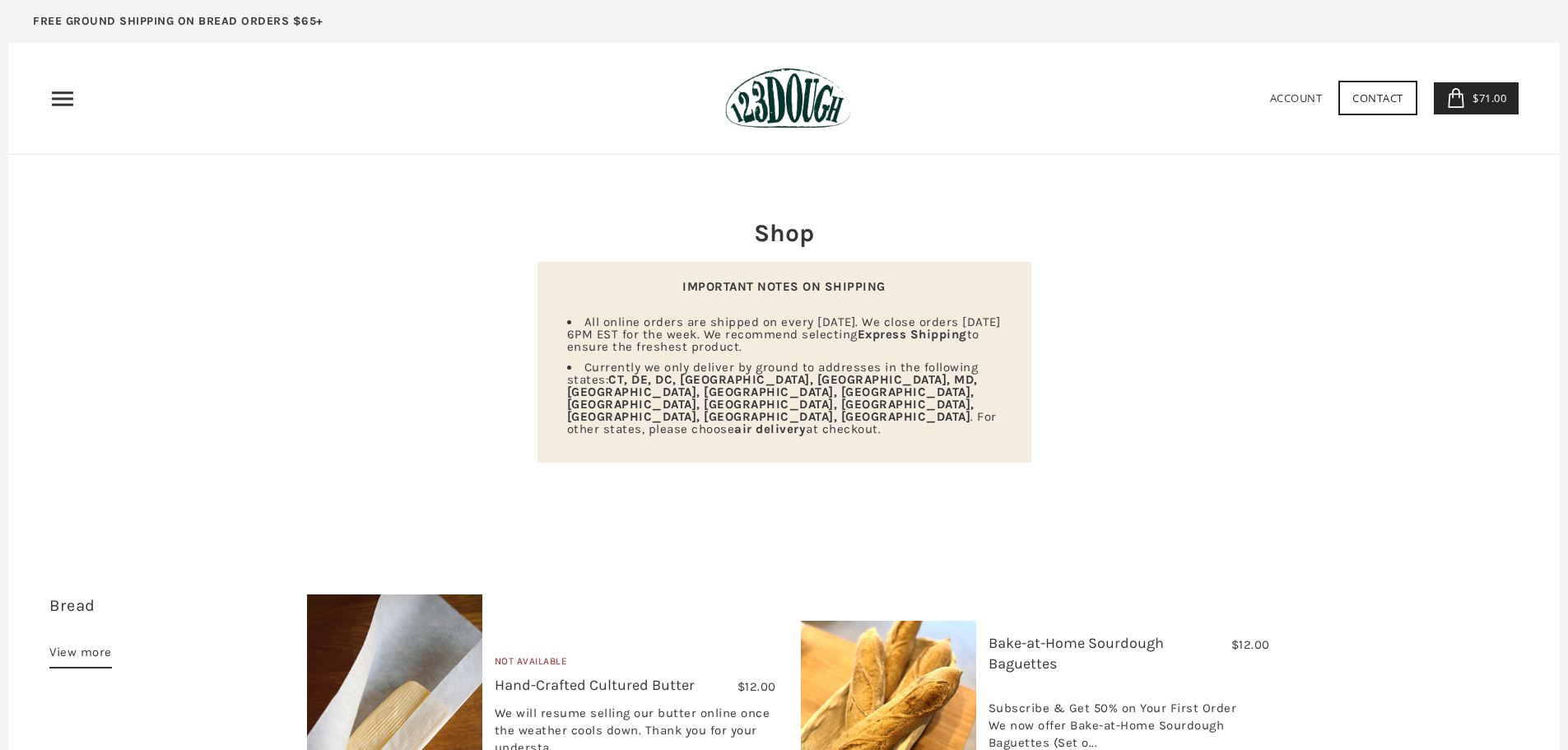
click at [61, 101] on icon "Primary" at bounding box center [62, 98] width 27 height 27
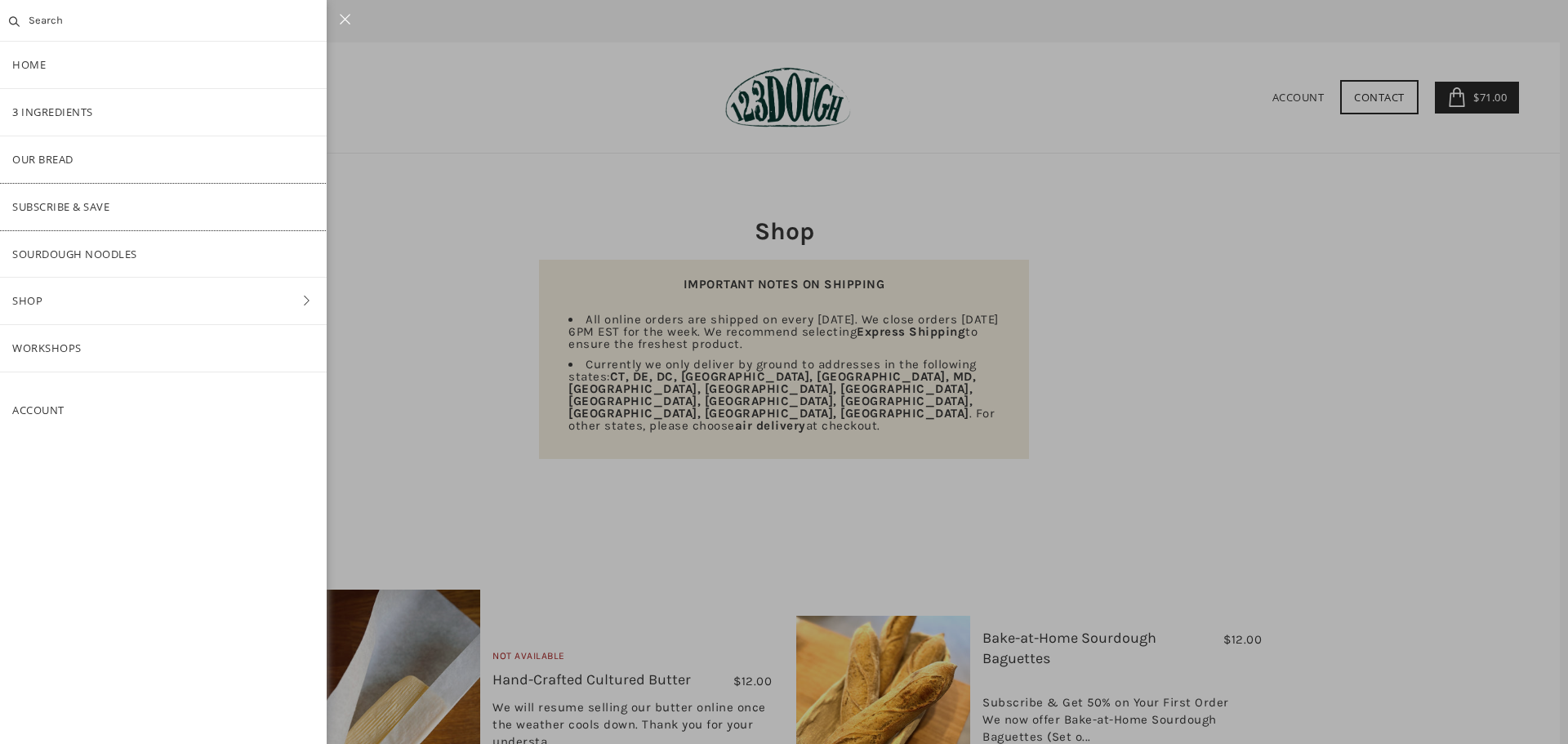
click at [62, 201] on link "Subscribe & Save" at bounding box center [163, 207] width 326 height 47
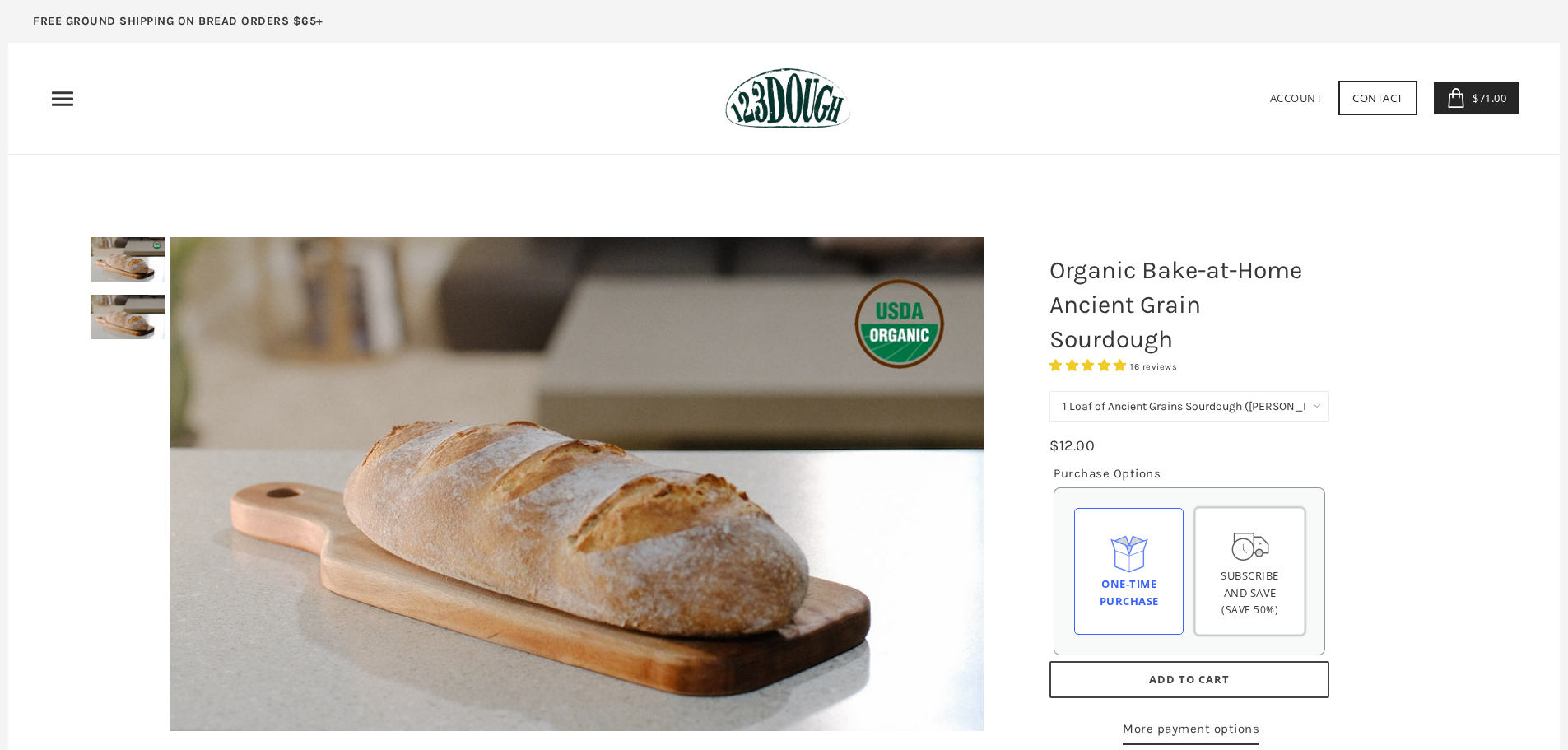
click at [1258, 600] on div "Subscribe and save (Save 50%)" at bounding box center [1249, 593] width 82 height 51
click at [0, 0] on input "Subscribe and save (Save 50%)" at bounding box center [0, 0] width 0 height 0
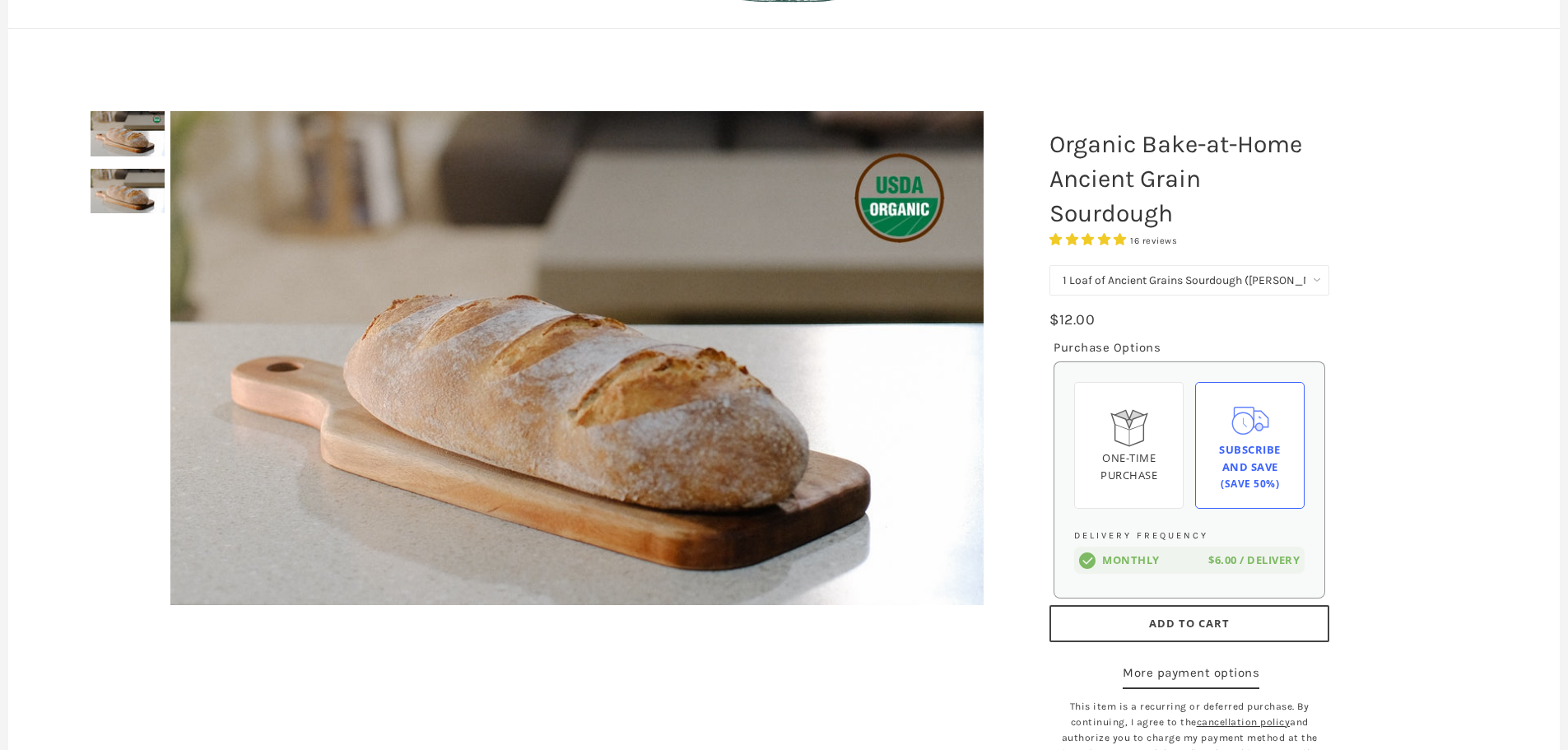
scroll to position [247, 0]
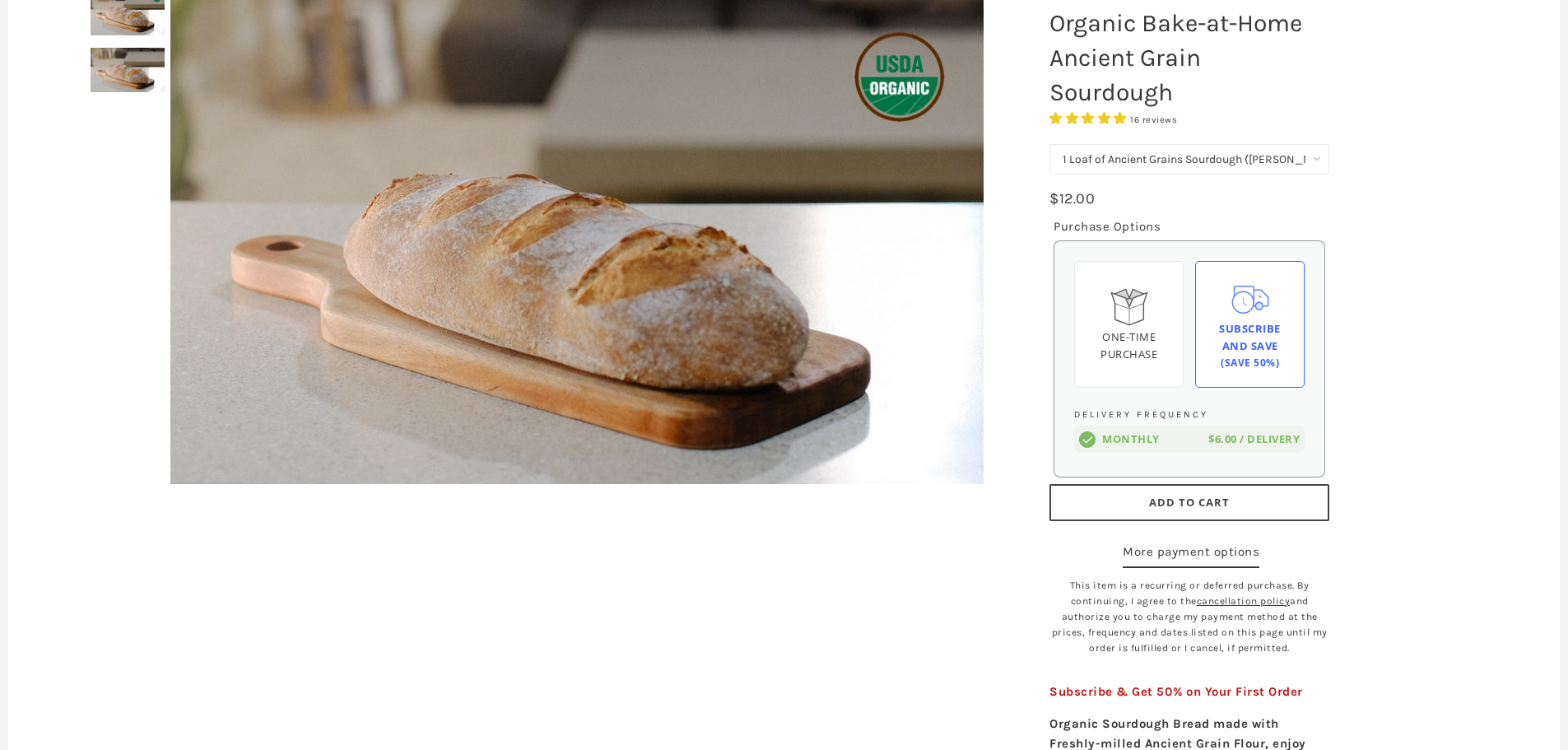
click at [1319, 162] on select "1 Loaf of Ancient Grains Sourdough (Baker's Choice) Get 6 Loaves Every Month (F…" at bounding box center [1189, 158] width 280 height 31
select select "Get 6 Loaves Every Month (Free Shipping)"
click at [1049, 144] on select "1 Loaf of Ancient Grains Sourdough (Baker's Choice) Get 6 Loaves Every Month (F…" at bounding box center [1189, 158] width 280 height 31
click at [1369, 403] on div "Organic Bake-at-Home Ancient Grain Sourdough 16 reviews 1 Loaf of Ancient Grain…" at bounding box center [1272, 751] width 494 height 1605
click at [1245, 326] on span "Subscribe and save" at bounding box center [1249, 337] width 62 height 32
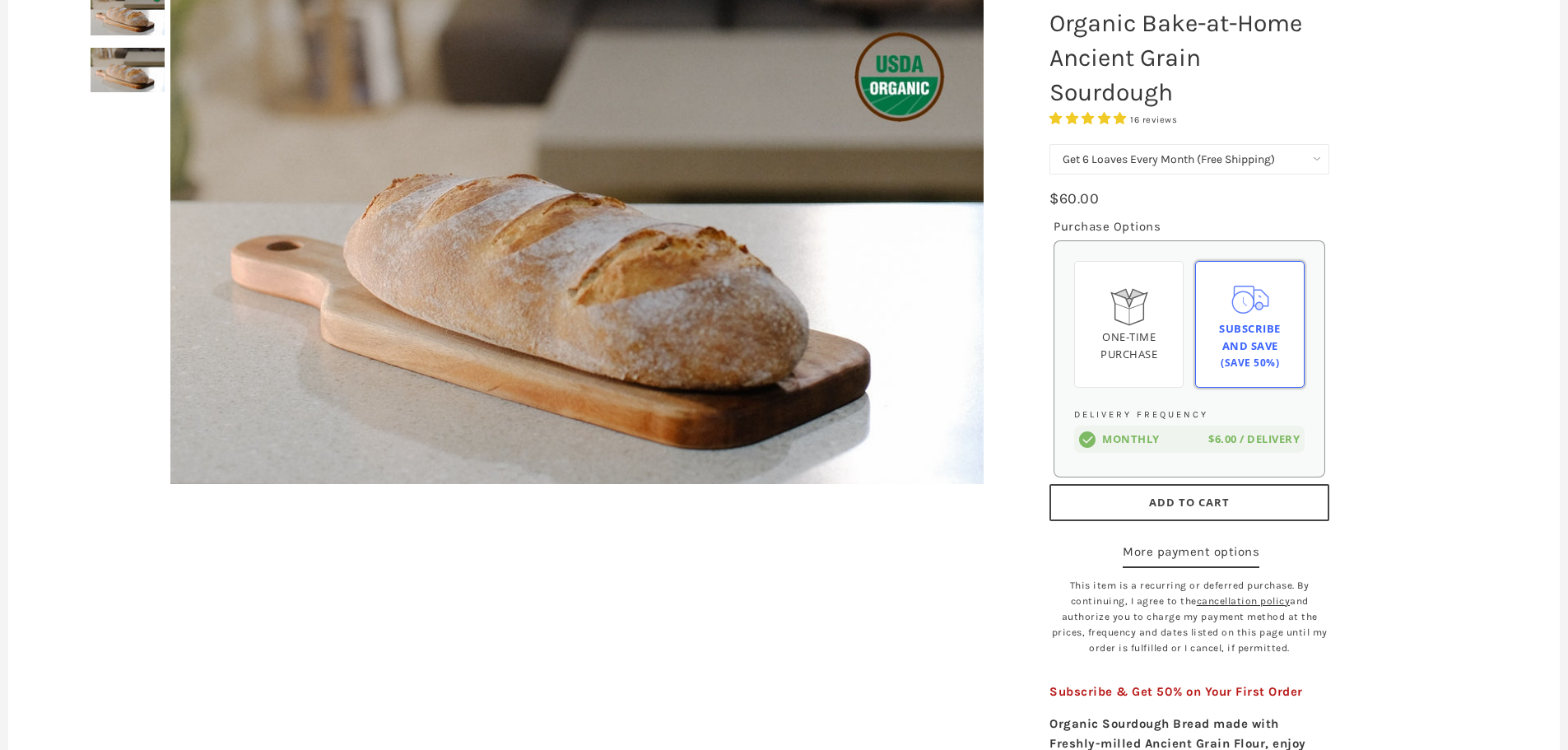
click at [0, 0] on input "Subscribe and save (Save 50%)" at bounding box center [0, 0] width 0 height 0
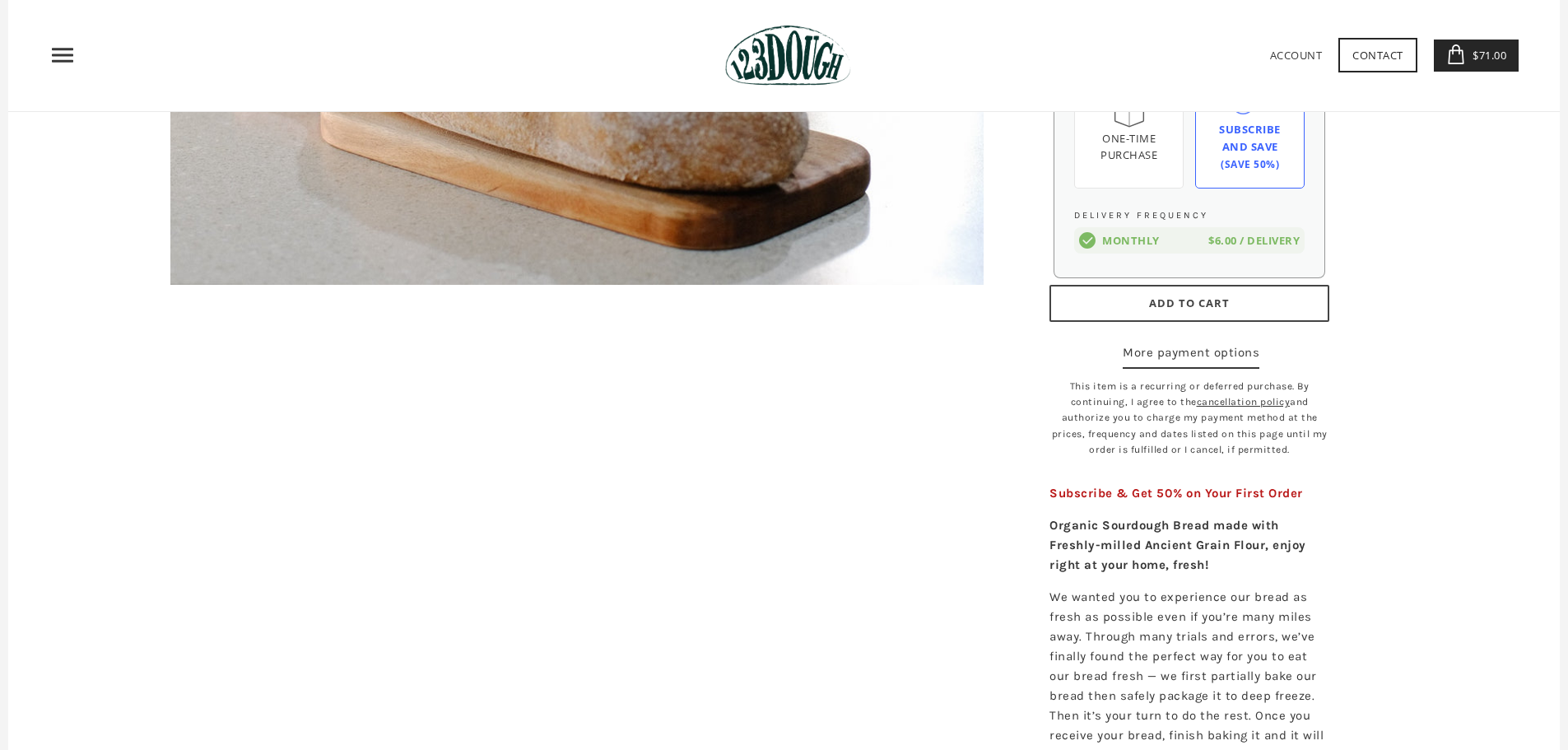
scroll to position [247, 0]
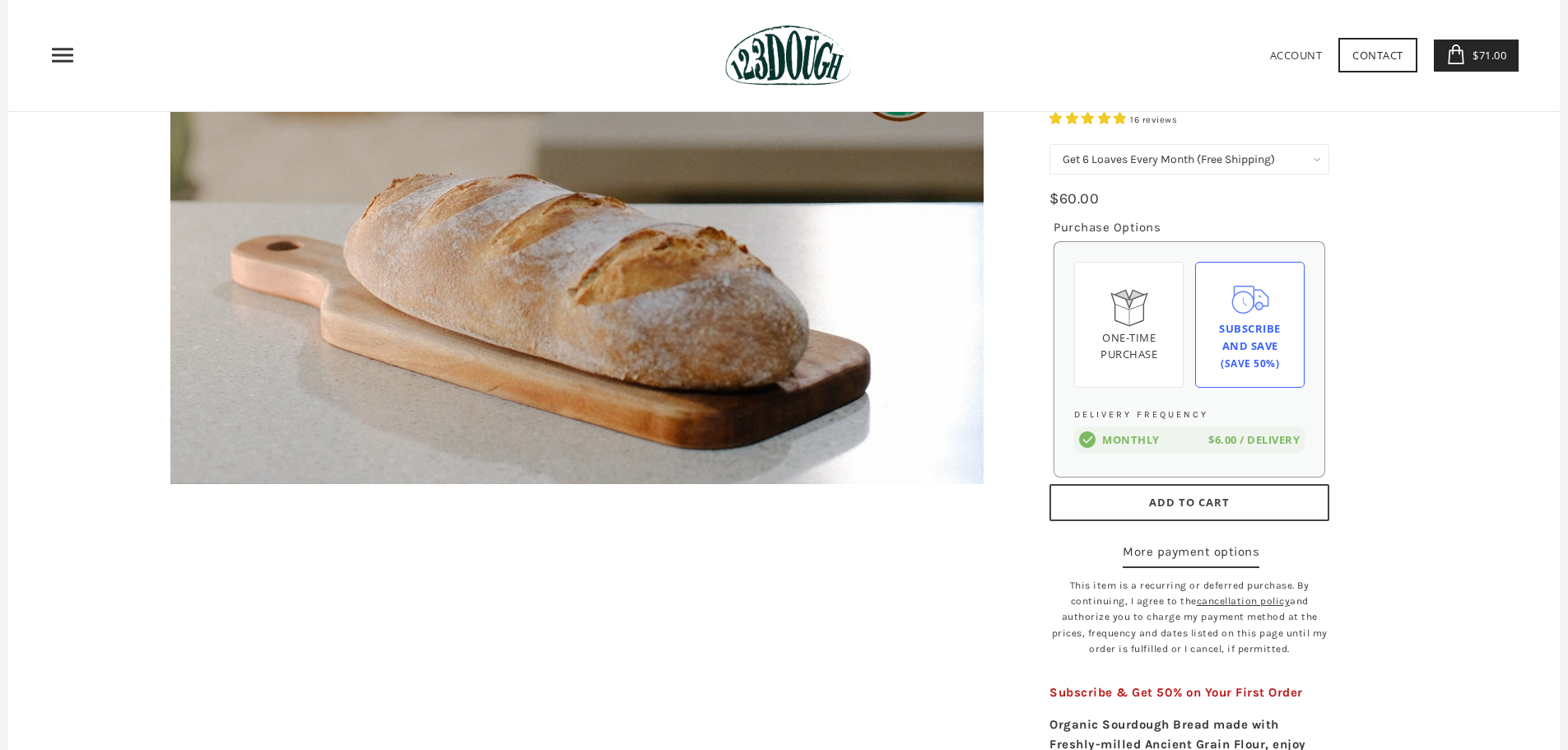
click at [1178, 501] on span "Add to Cart" at bounding box center [1189, 502] width 81 height 15
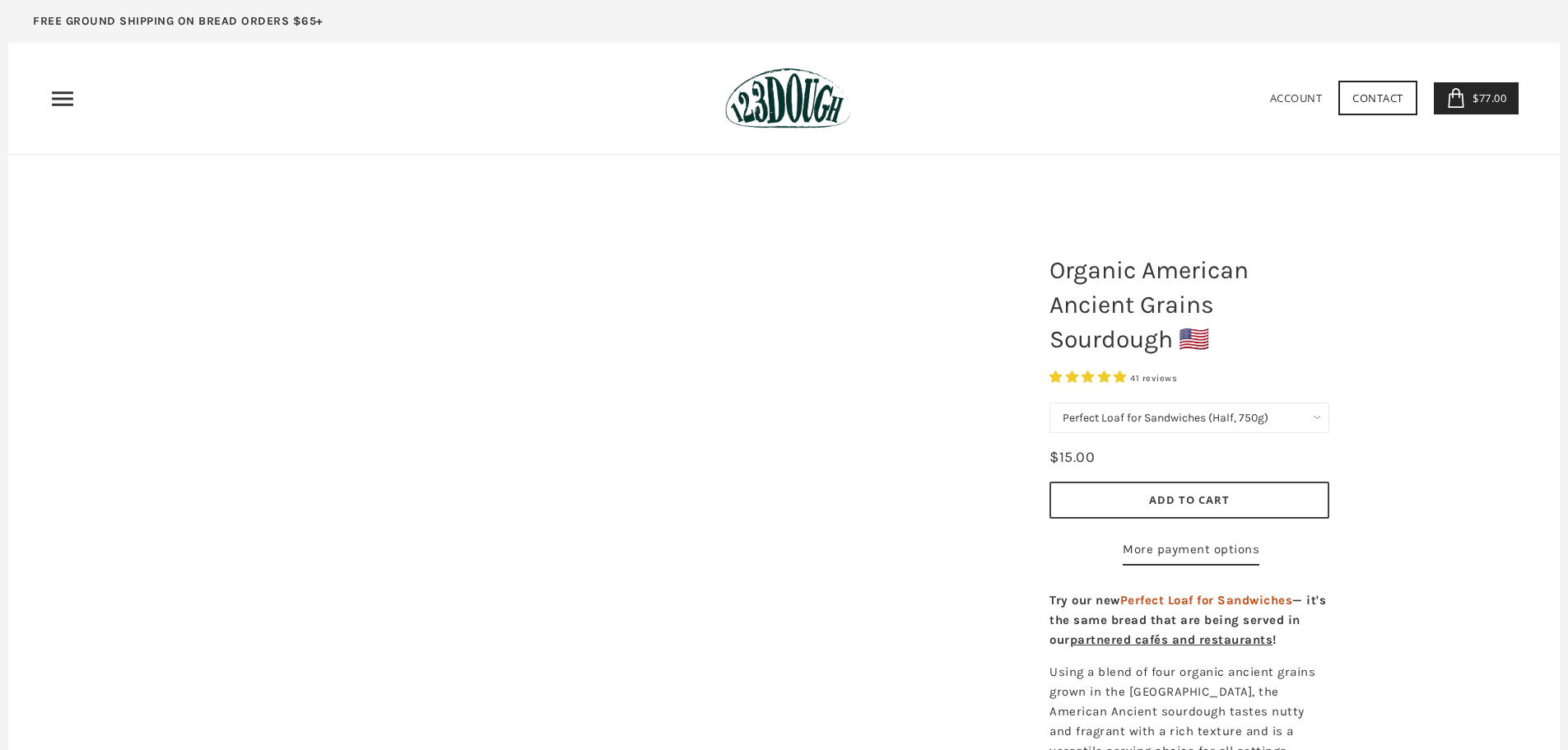
select select "Perfect Loaf for Sandwiches (Half, 750g)"
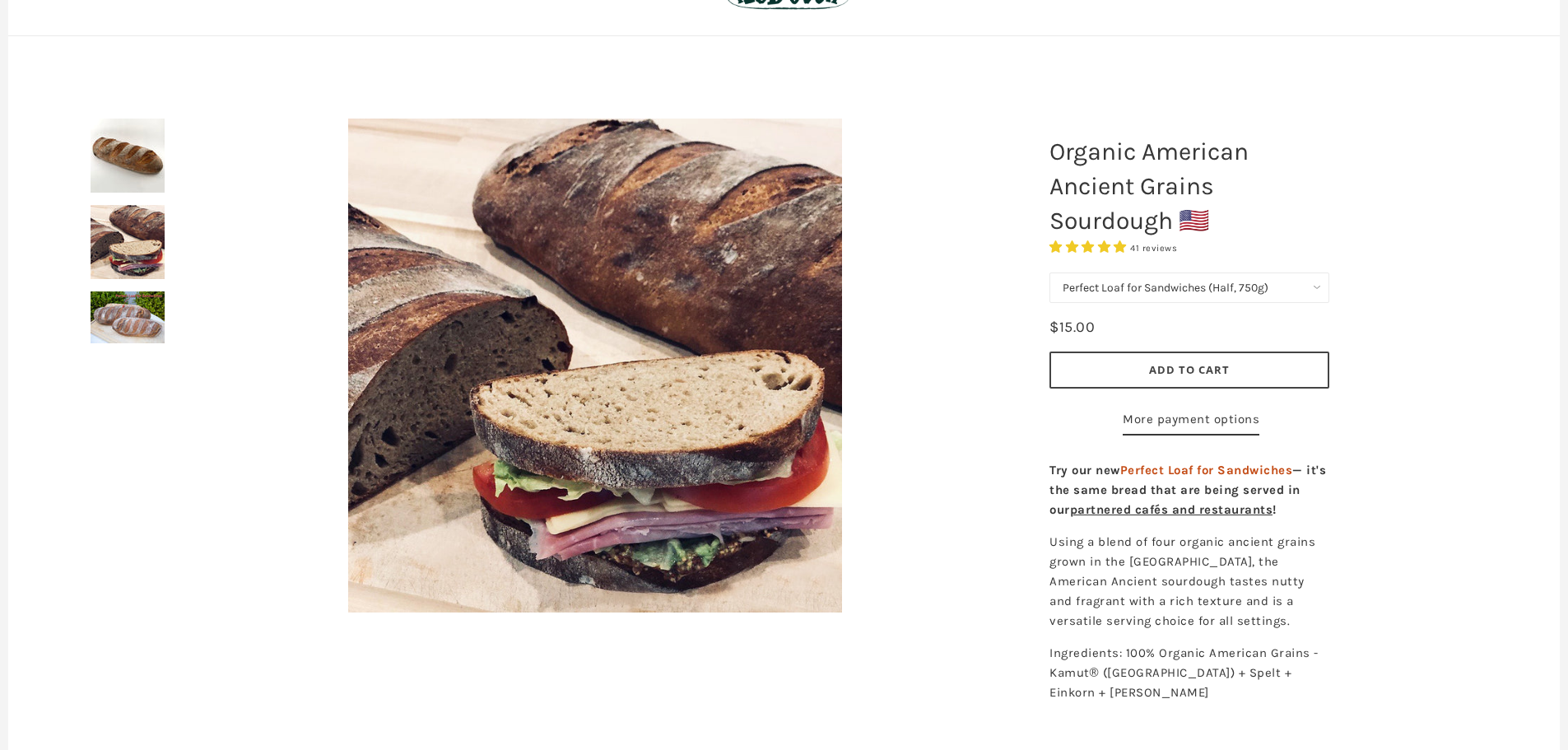
scroll to position [247, 0]
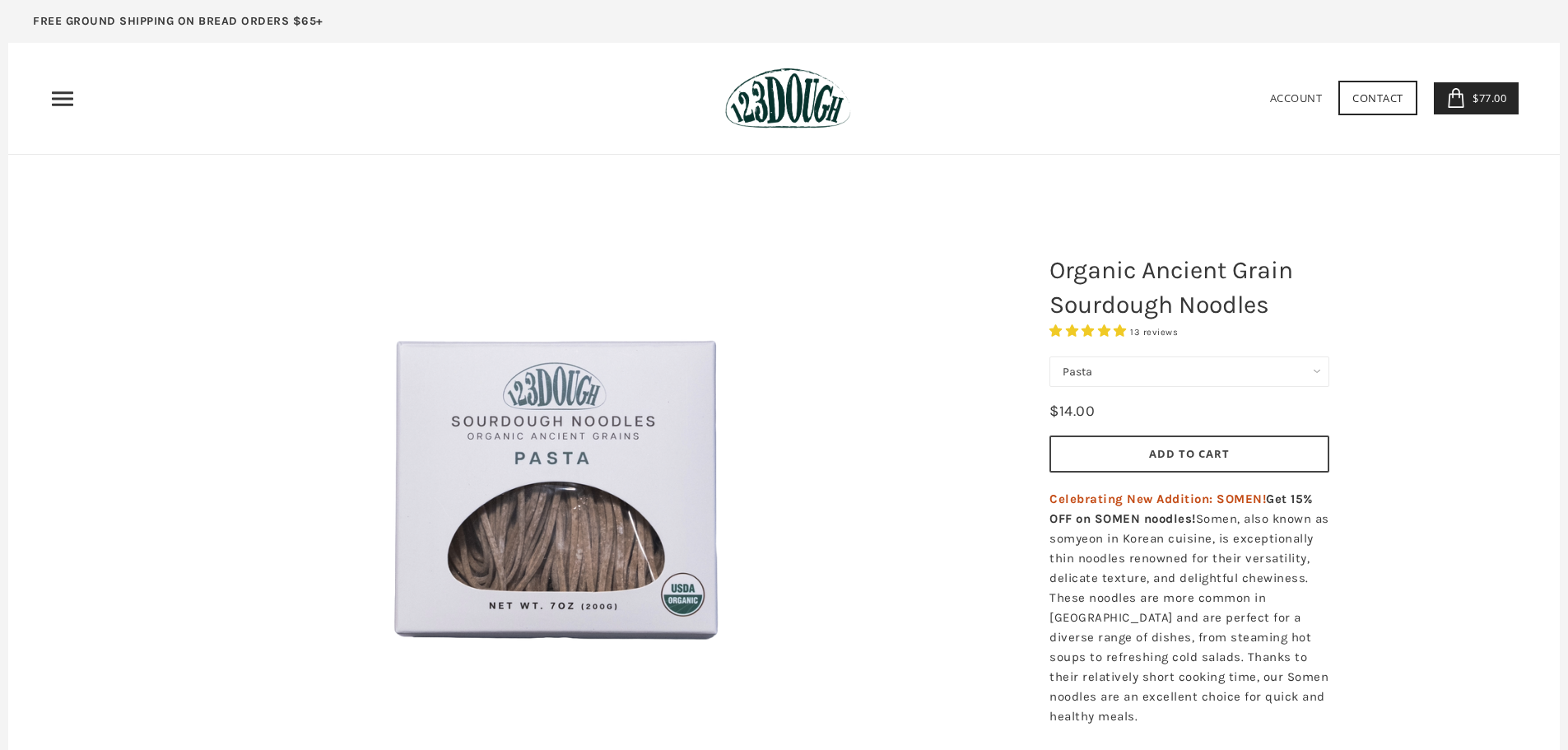
click at [1481, 99] on span "$77.00" at bounding box center [1487, 97] width 37 height 15
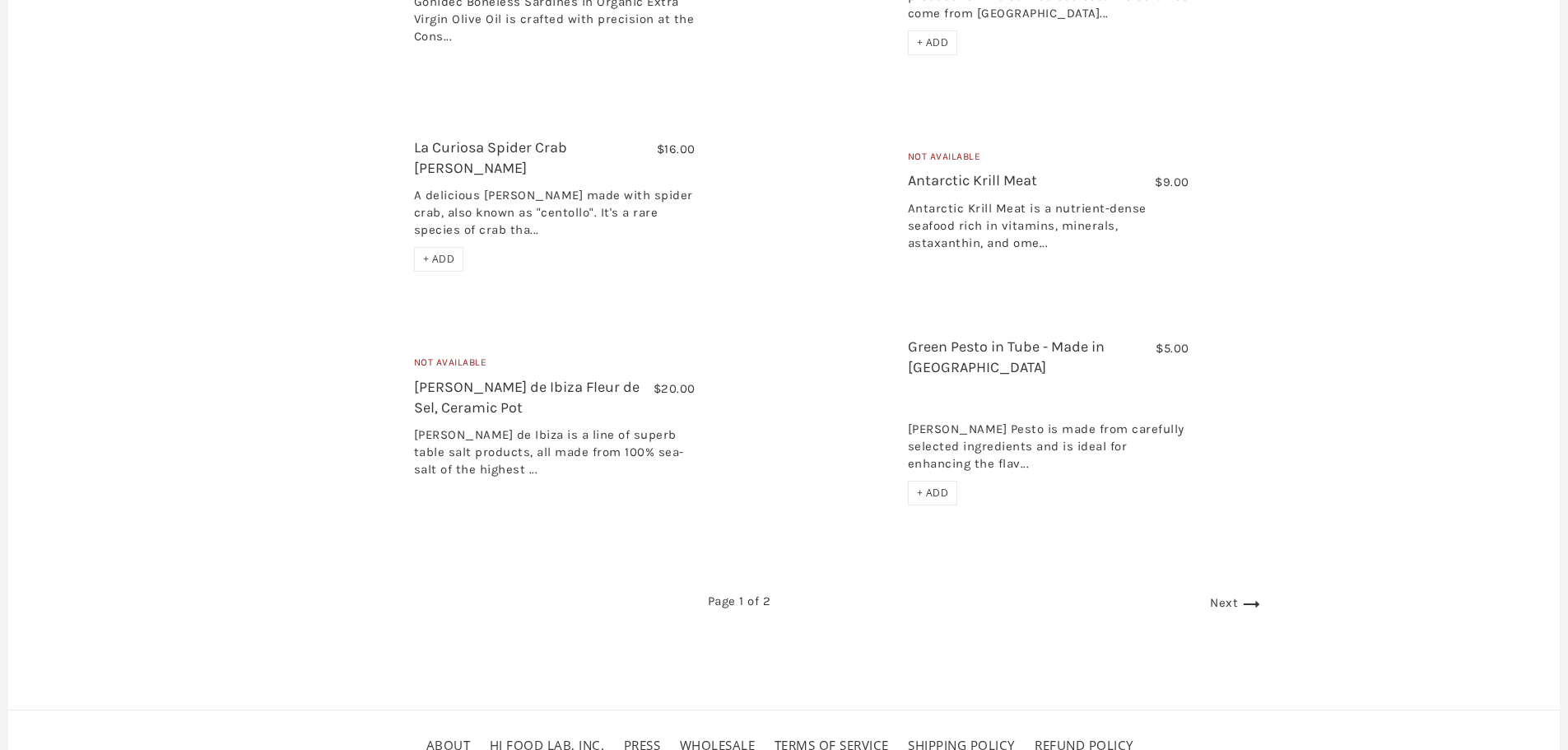
scroll to position [2778, 0]
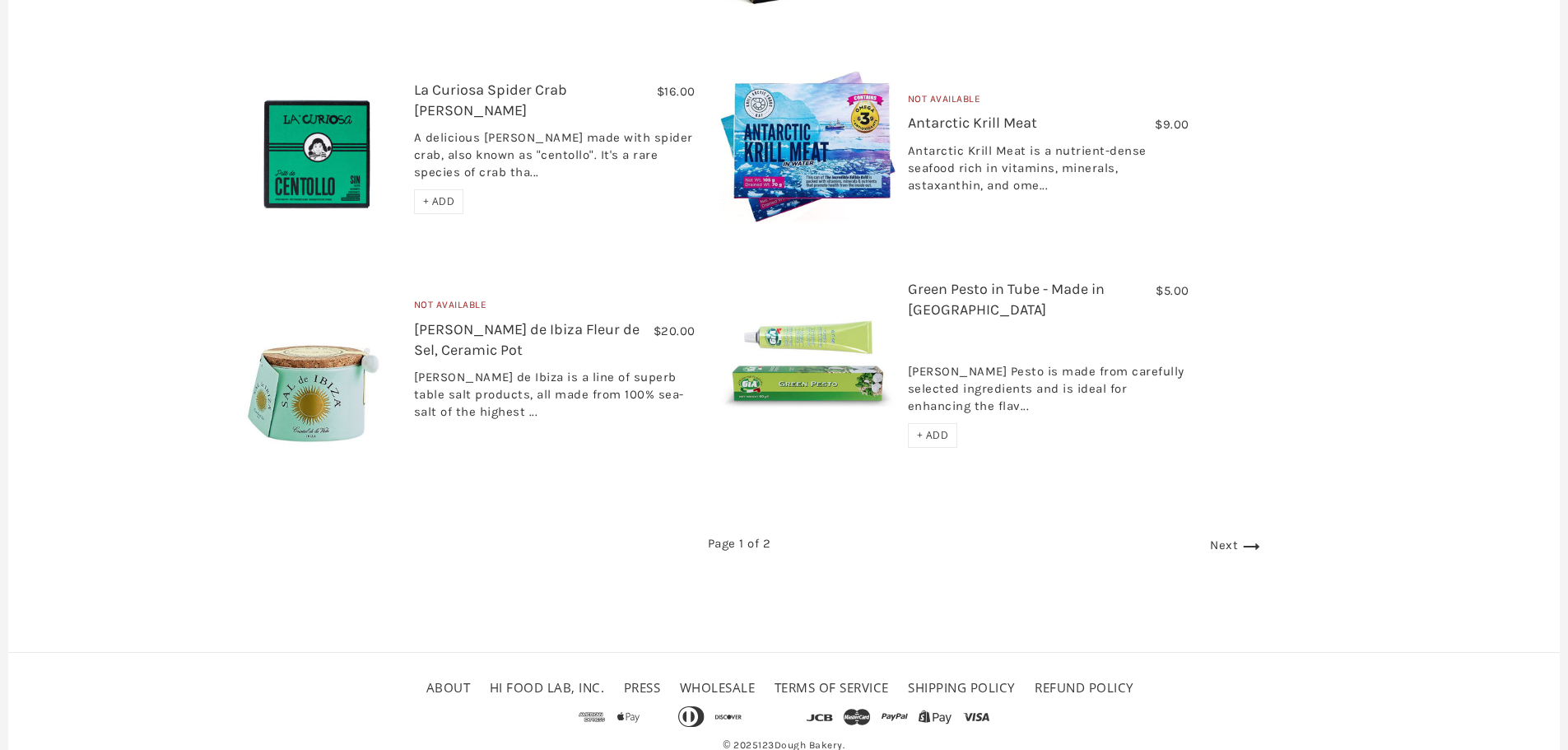
click at [1210, 537] on link "Next" at bounding box center [1236, 544] width 54 height 15
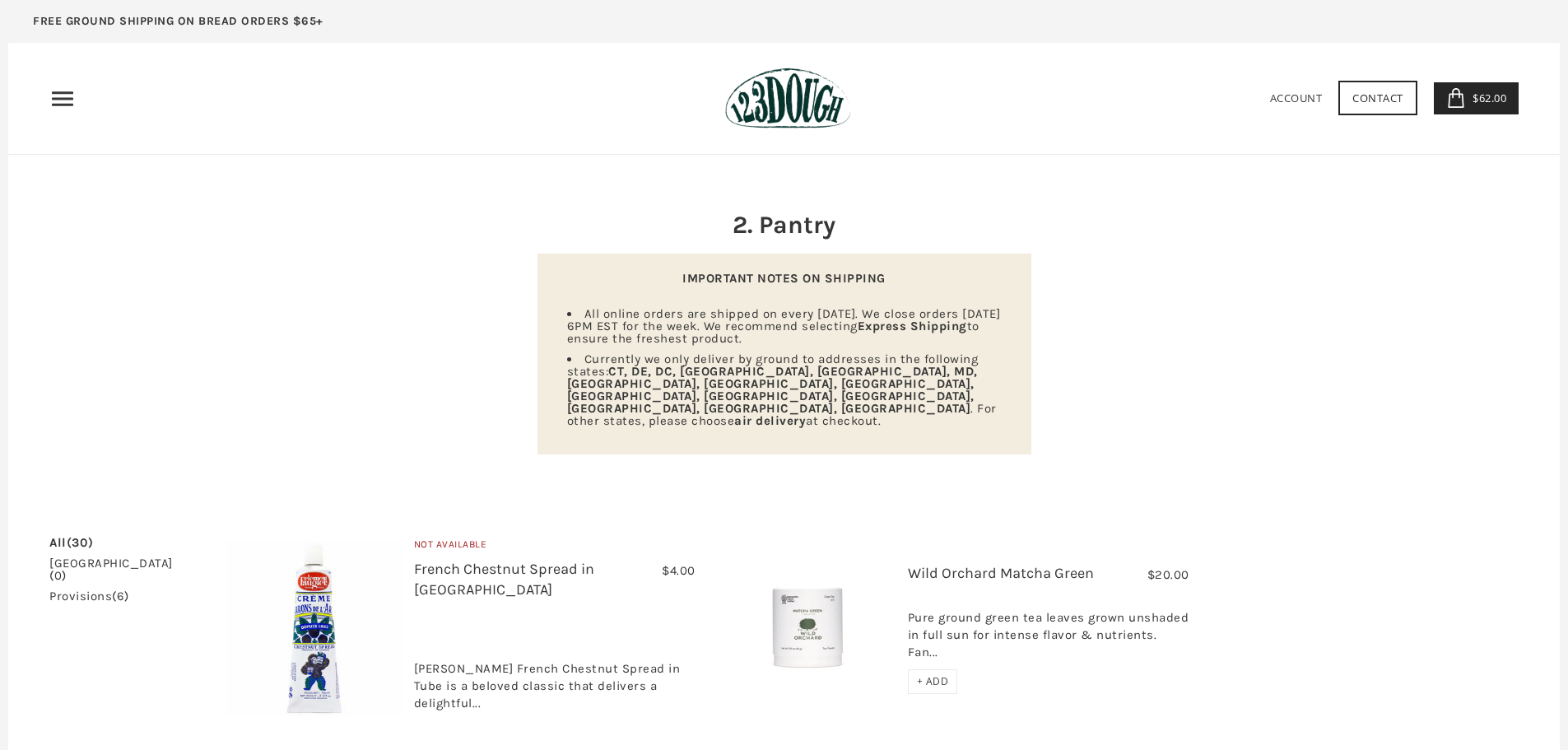
click at [61, 96] on icon "Primary" at bounding box center [62, 98] width 27 height 27
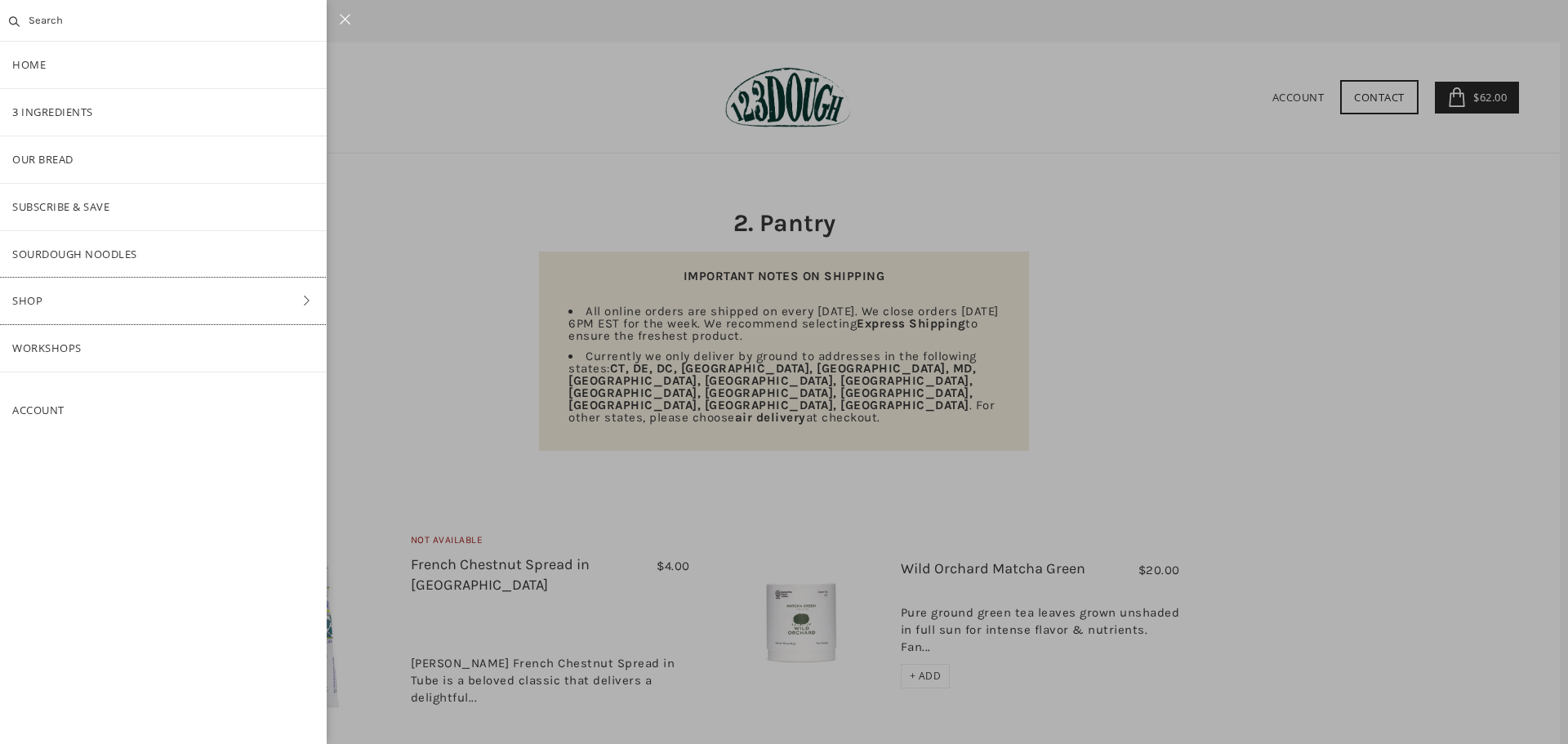
click at [43, 297] on link "Shop" at bounding box center [163, 301] width 326 height 47
click at [78, 299] on link "Baking" at bounding box center [163, 301] width 326 height 47
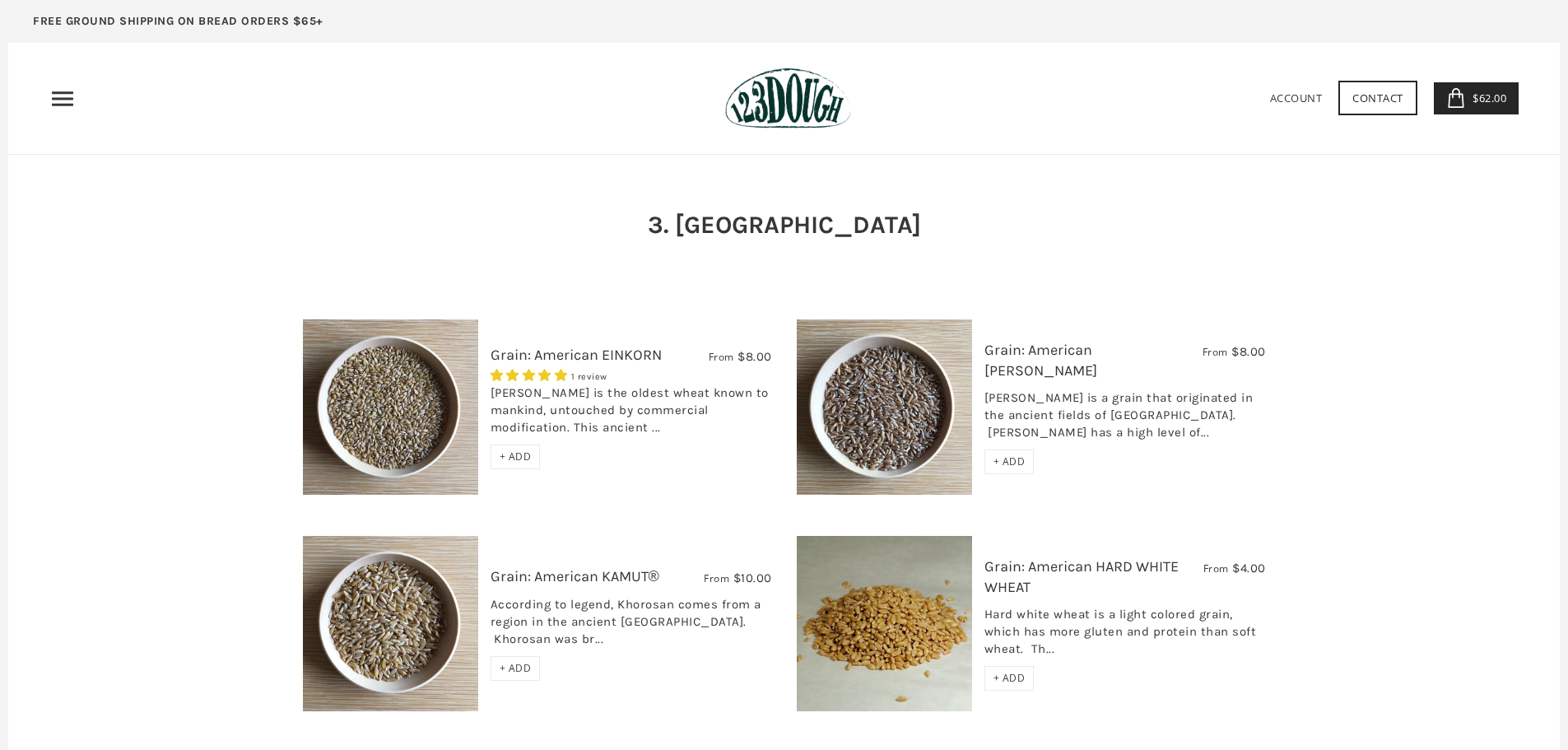
click at [63, 96] on icon "Primary" at bounding box center [62, 98] width 27 height 27
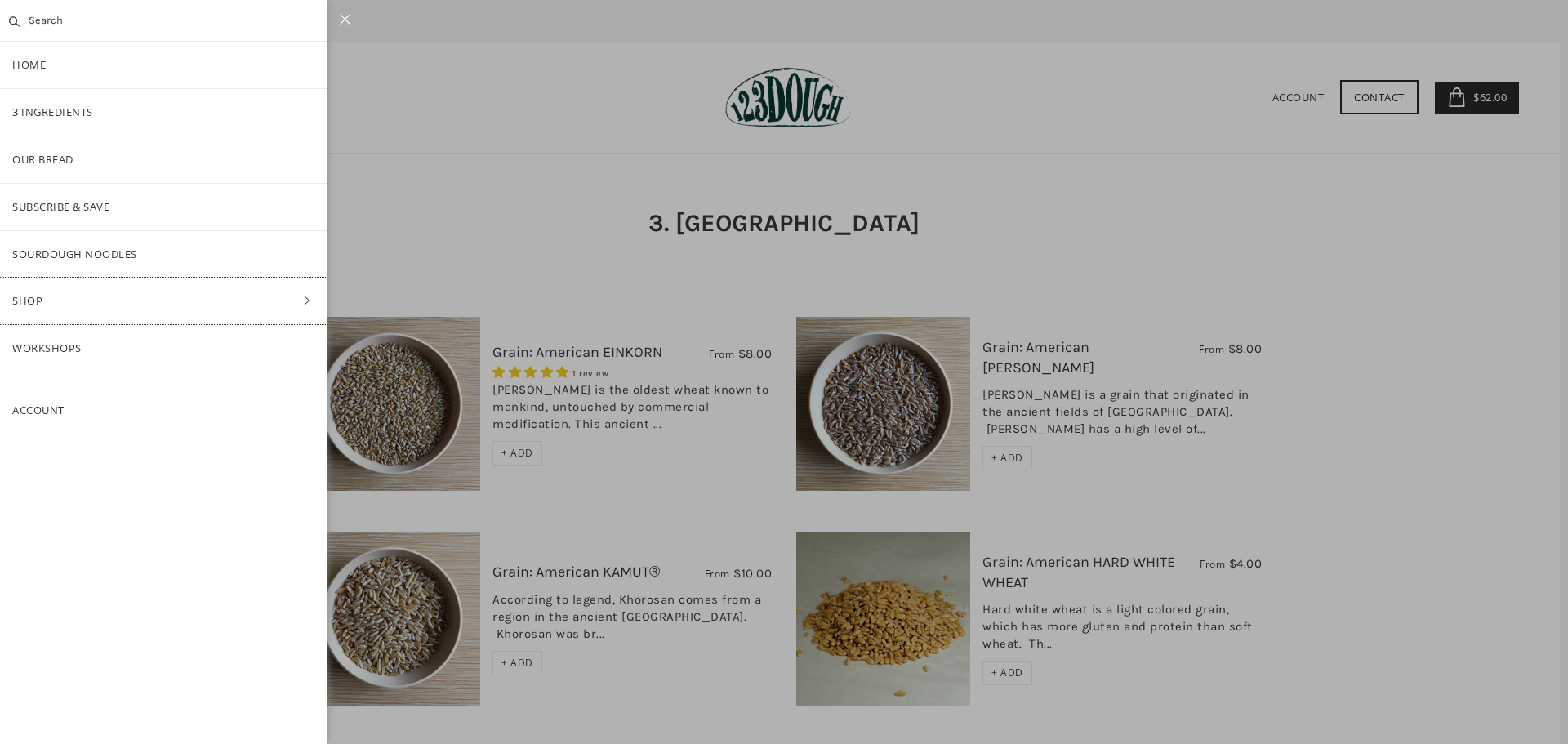
click at [90, 297] on link "Shop" at bounding box center [163, 301] width 326 height 47
click at [90, 199] on link "Bread" at bounding box center [163, 207] width 326 height 47
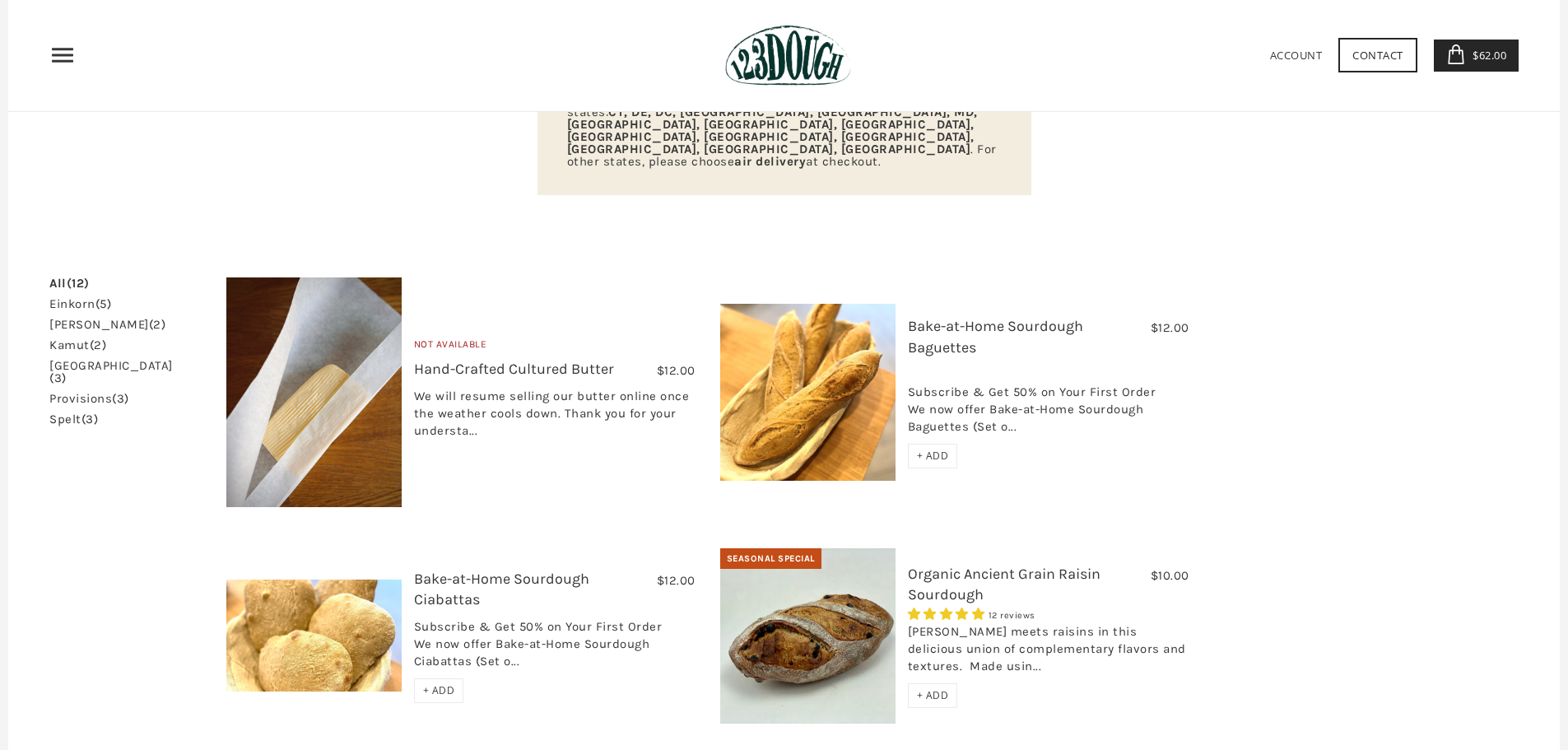
scroll to position [342, 0]
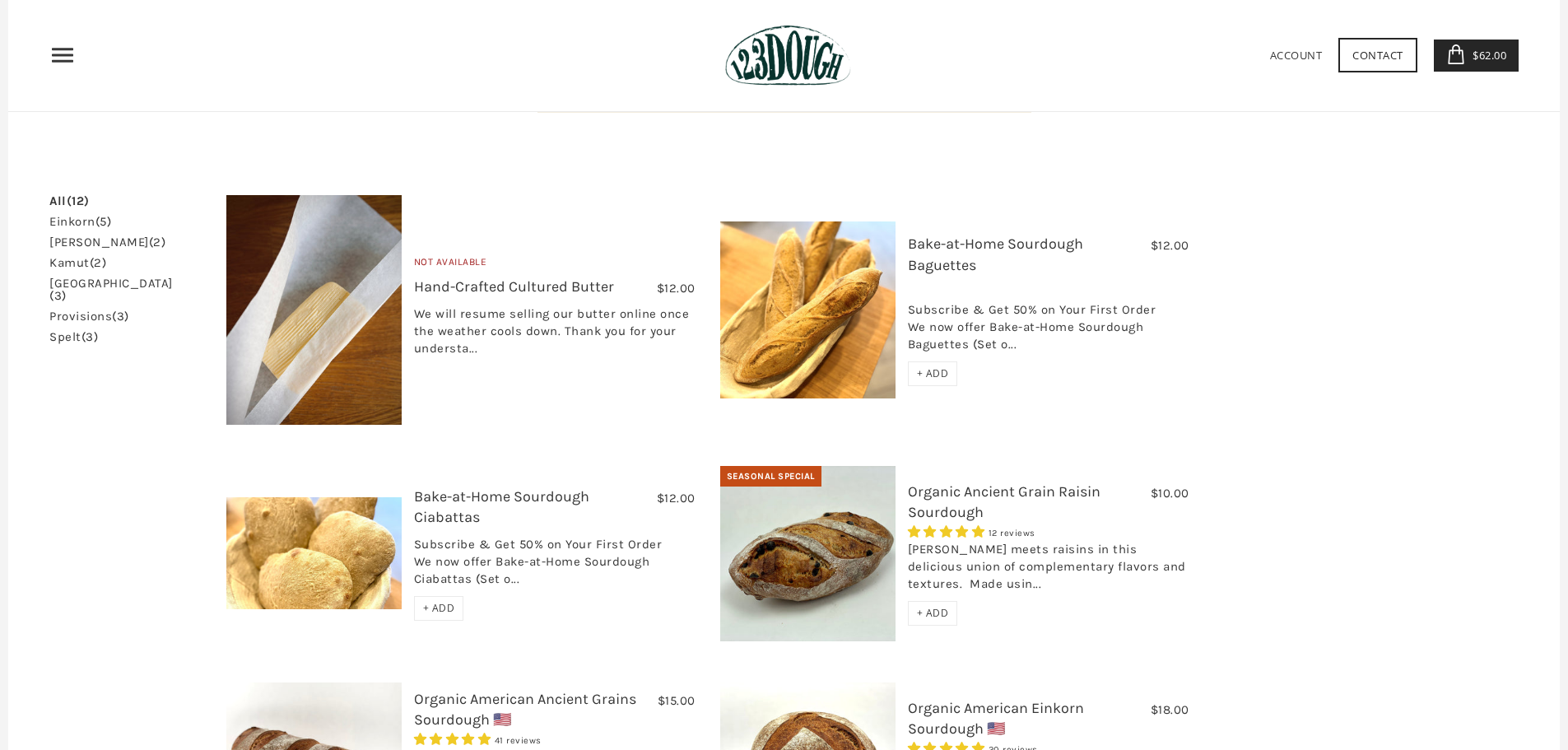
click at [796, 522] on img at bounding box center [808, 553] width 175 height 175
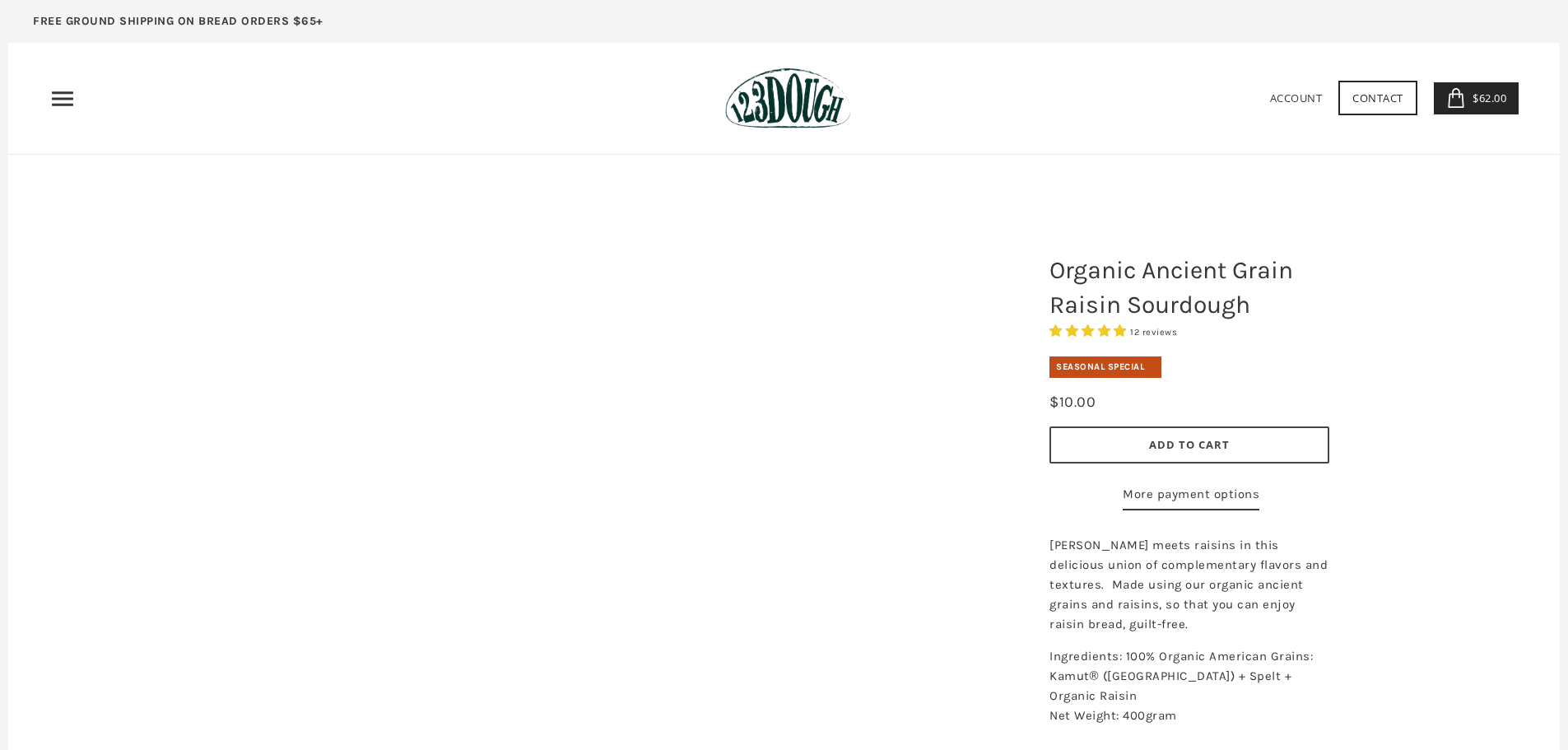
click at [1170, 440] on span "Add to Cart" at bounding box center [1189, 444] width 81 height 15
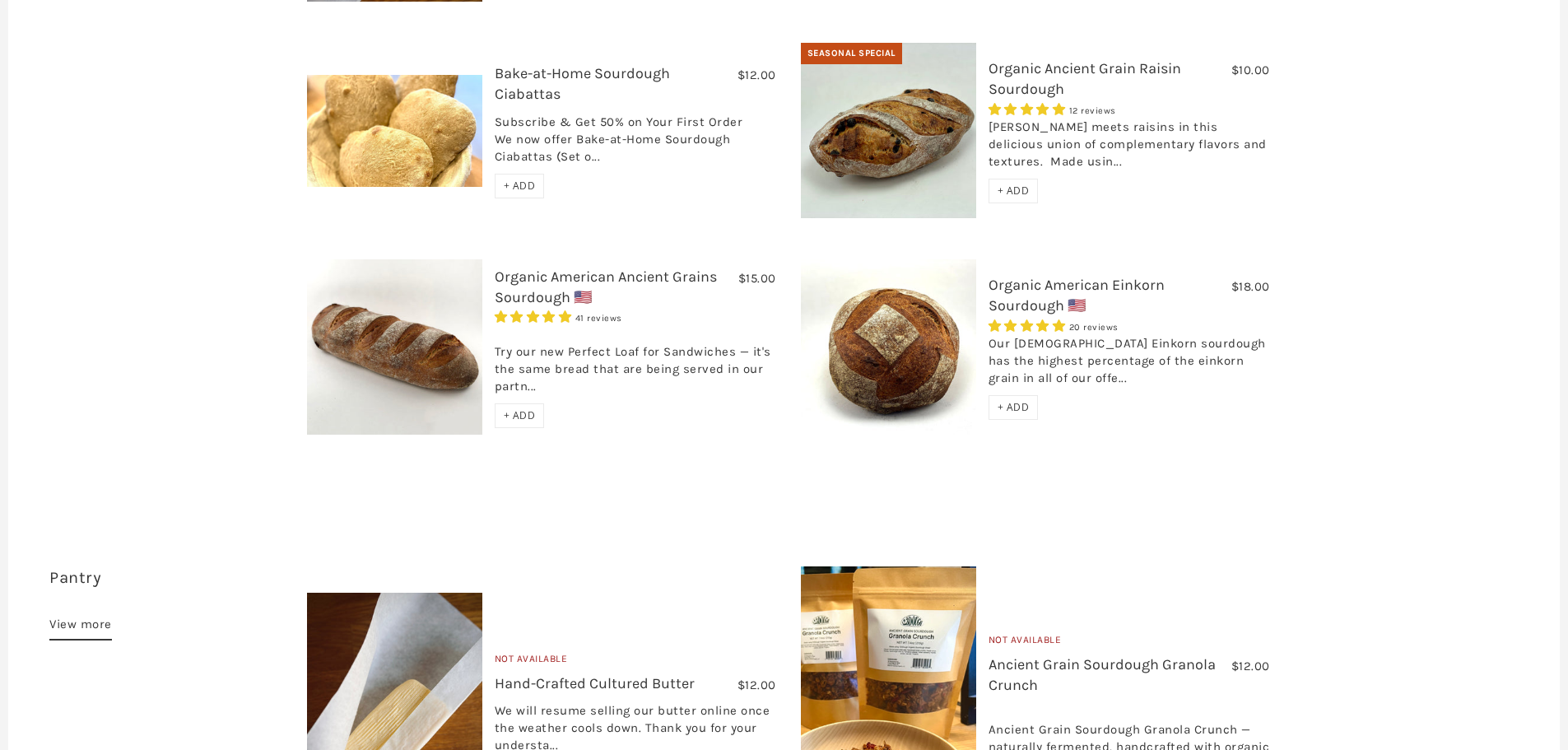
scroll to position [823, 0]
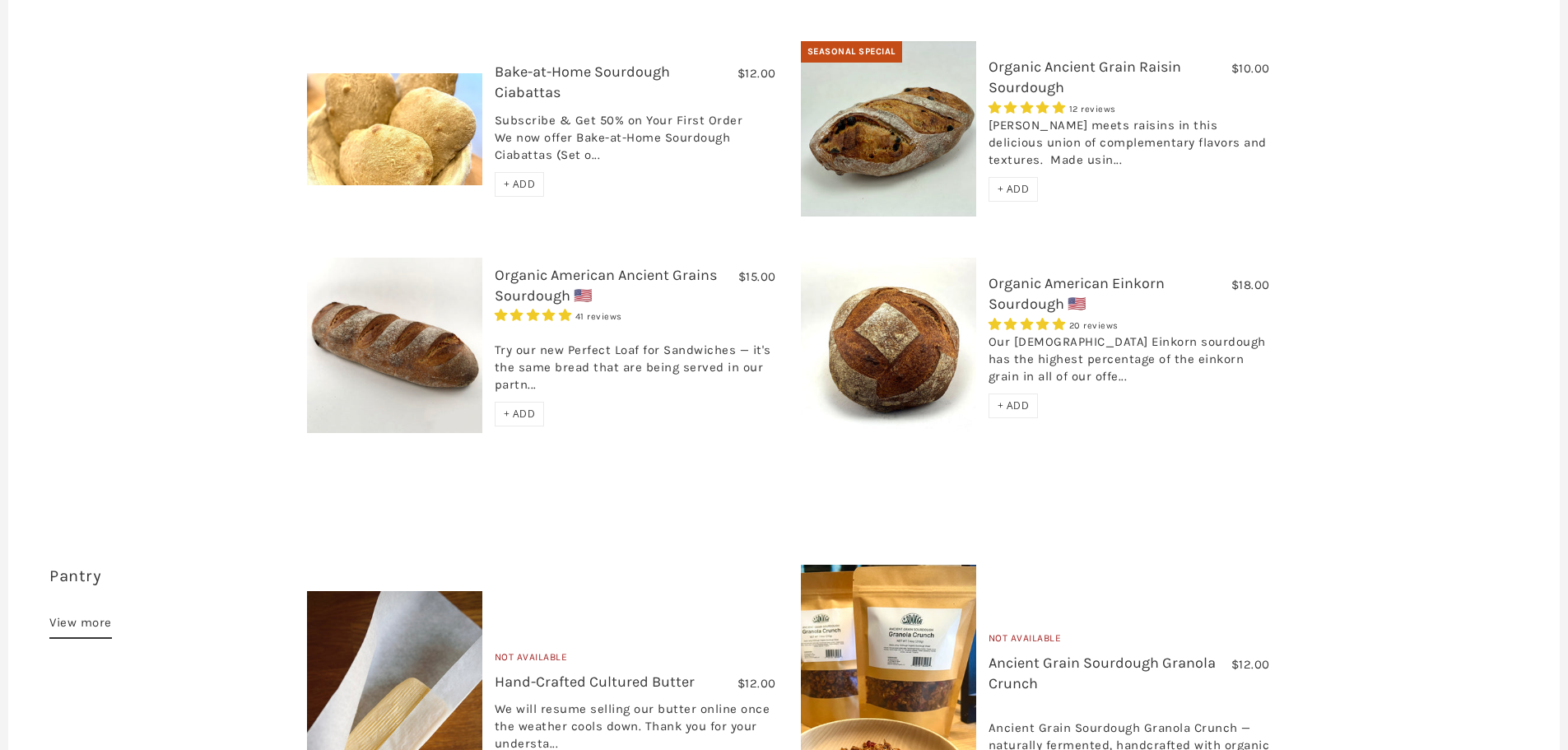
click at [509, 406] on span "+ ADD" at bounding box center [520, 413] width 32 height 14
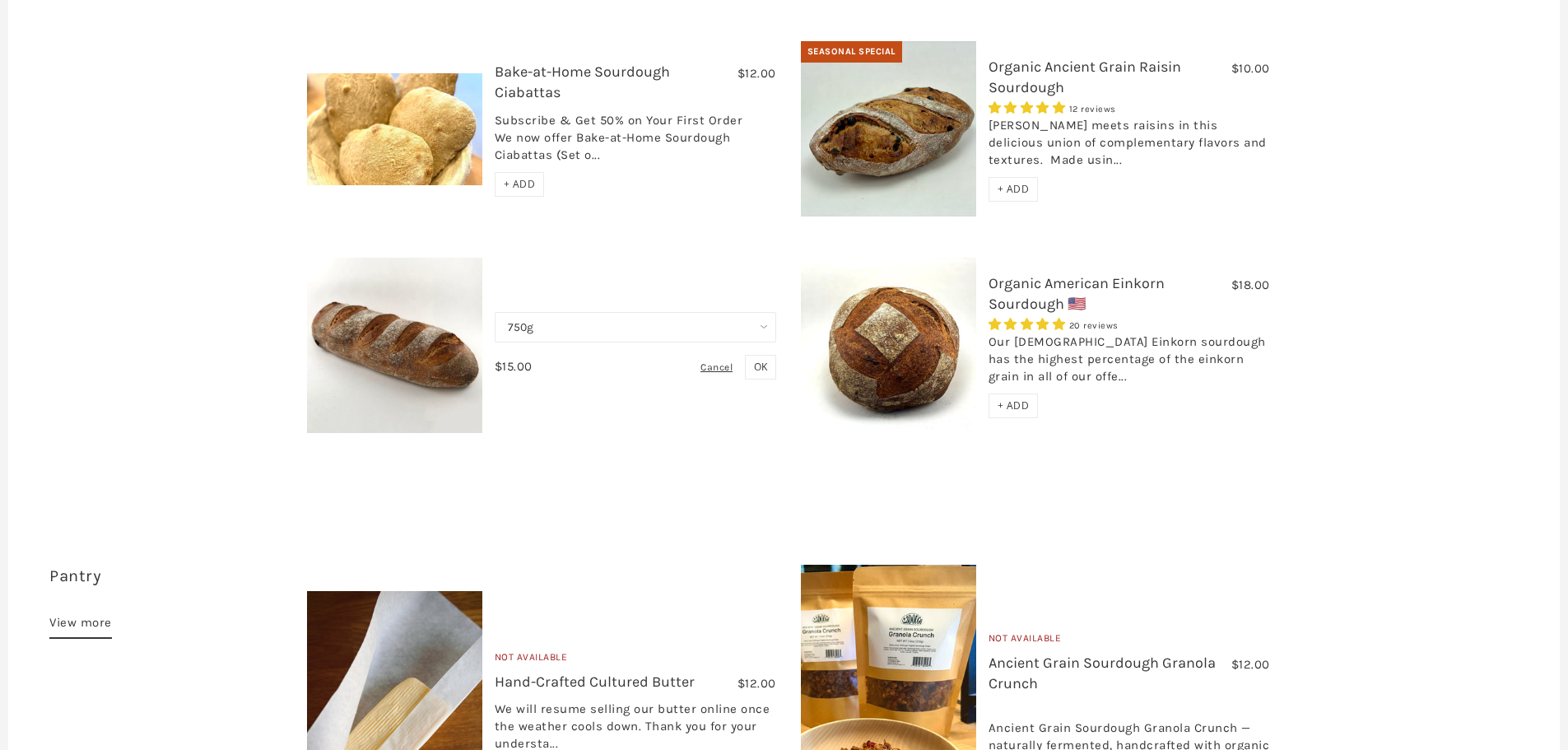
click at [765, 359] on span "OK" at bounding box center [760, 366] width 13 height 14
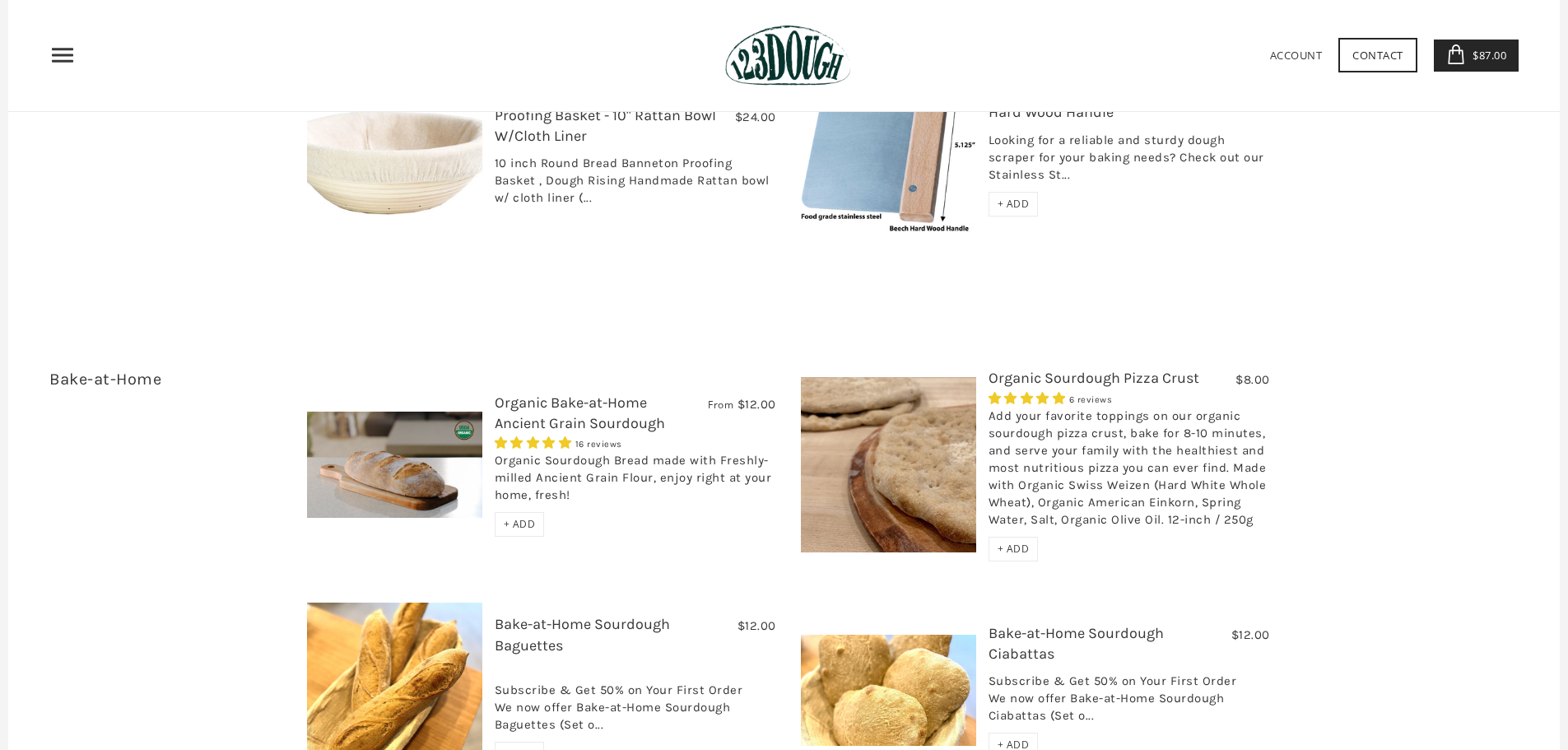
scroll to position [2634, 0]
click at [1015, 543] on span "+ ADD" at bounding box center [1014, 550] width 32 height 14
click at [1478, 62] on span "$95.00" at bounding box center [1487, 55] width 37 height 15
